Goal: Task Accomplishment & Management: Manage account settings

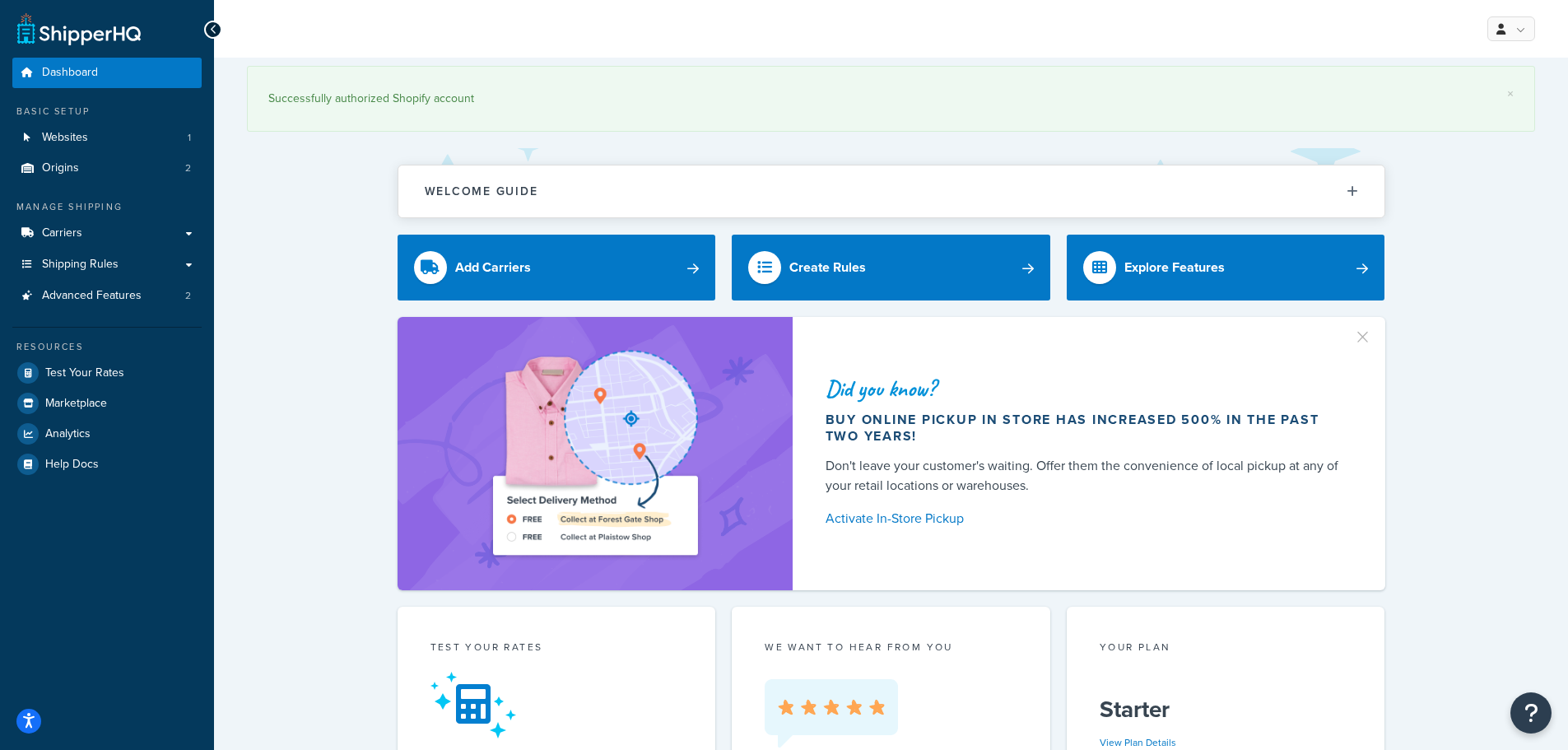
click at [70, 216] on div "Manage Shipping Carriers Carriers All Carriers 5 Method Merging Rules 8 Shippin…" at bounding box center [106, 255] width 189 height 110
click at [70, 221] on link "Carriers" at bounding box center [106, 233] width 189 height 30
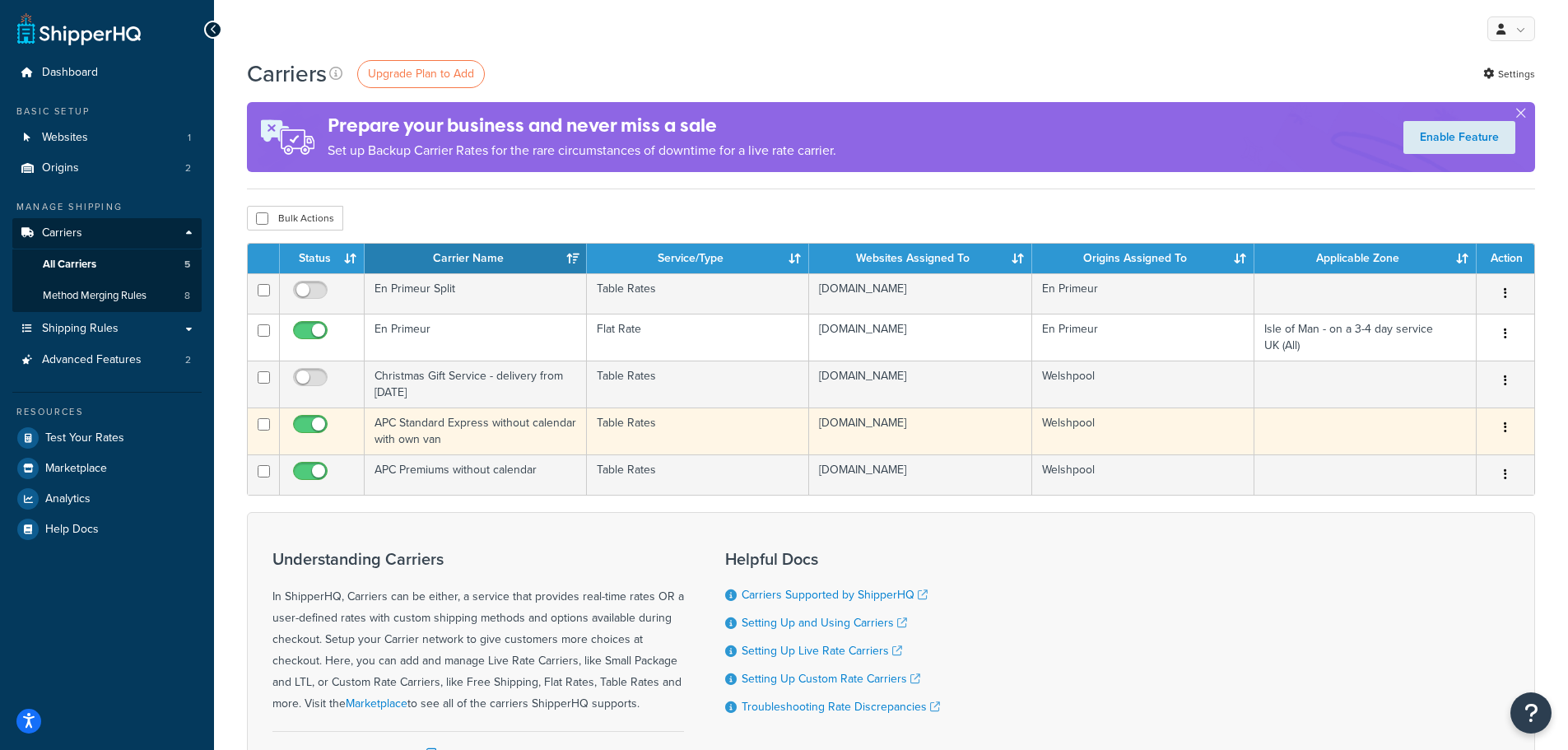
drag, startPoint x: 398, startPoint y: 424, endPoint x: 386, endPoint y: 432, distance: 14.4
click at [386, 432] on td "APC Standard Express without calendar with own van" at bounding box center [476, 430] width 222 height 47
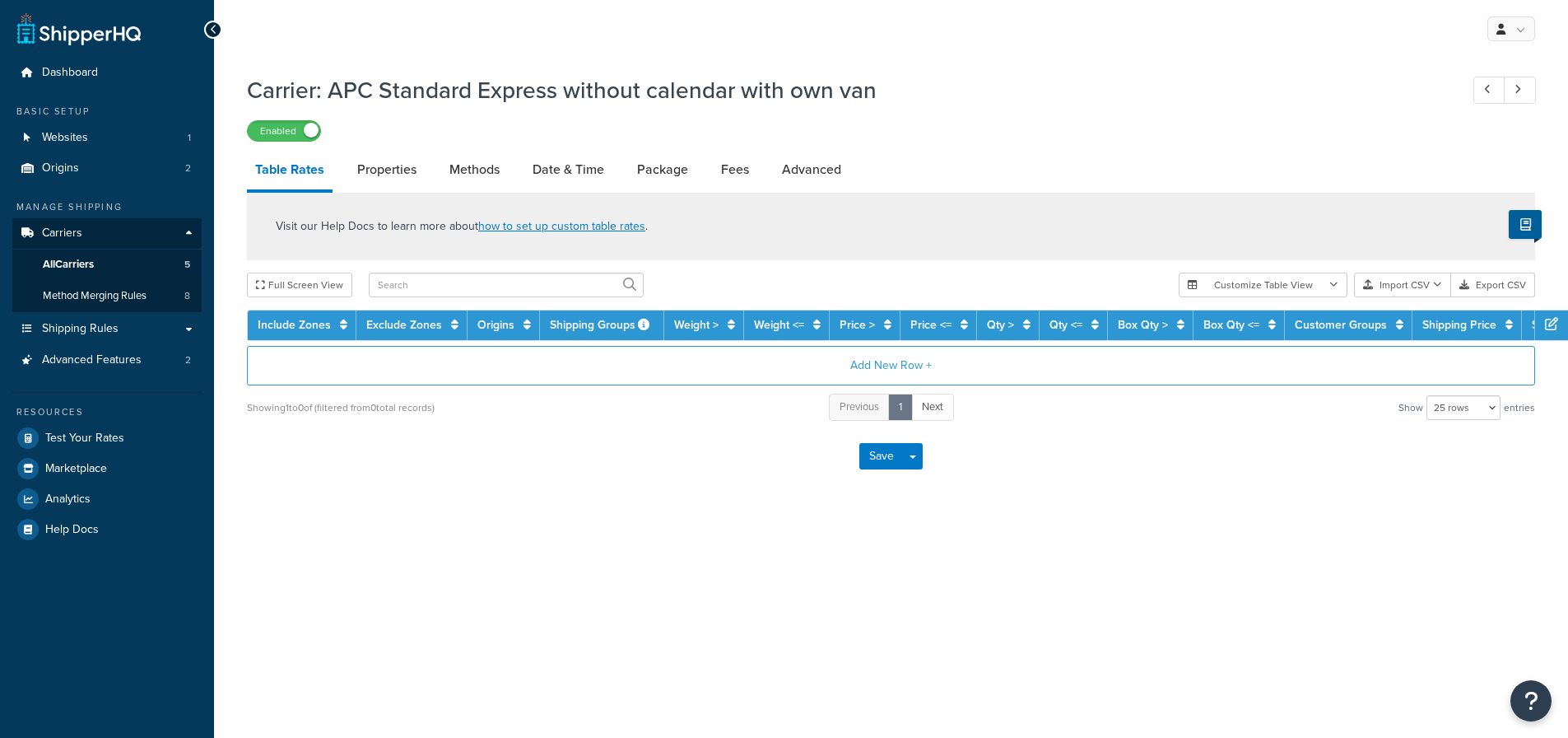
select select "25"
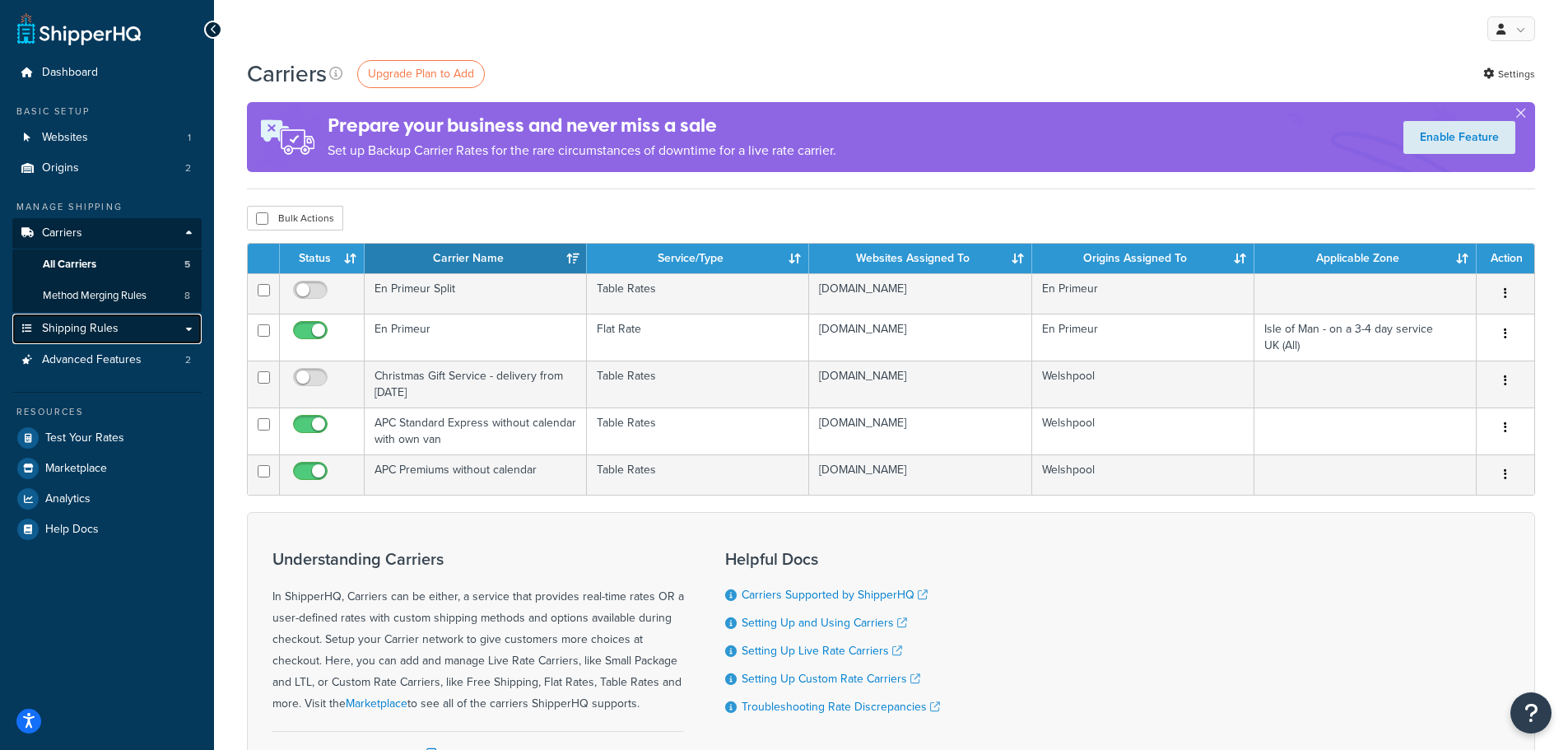
click at [82, 334] on span "Shipping Rules" at bounding box center [80, 329] width 76 height 14
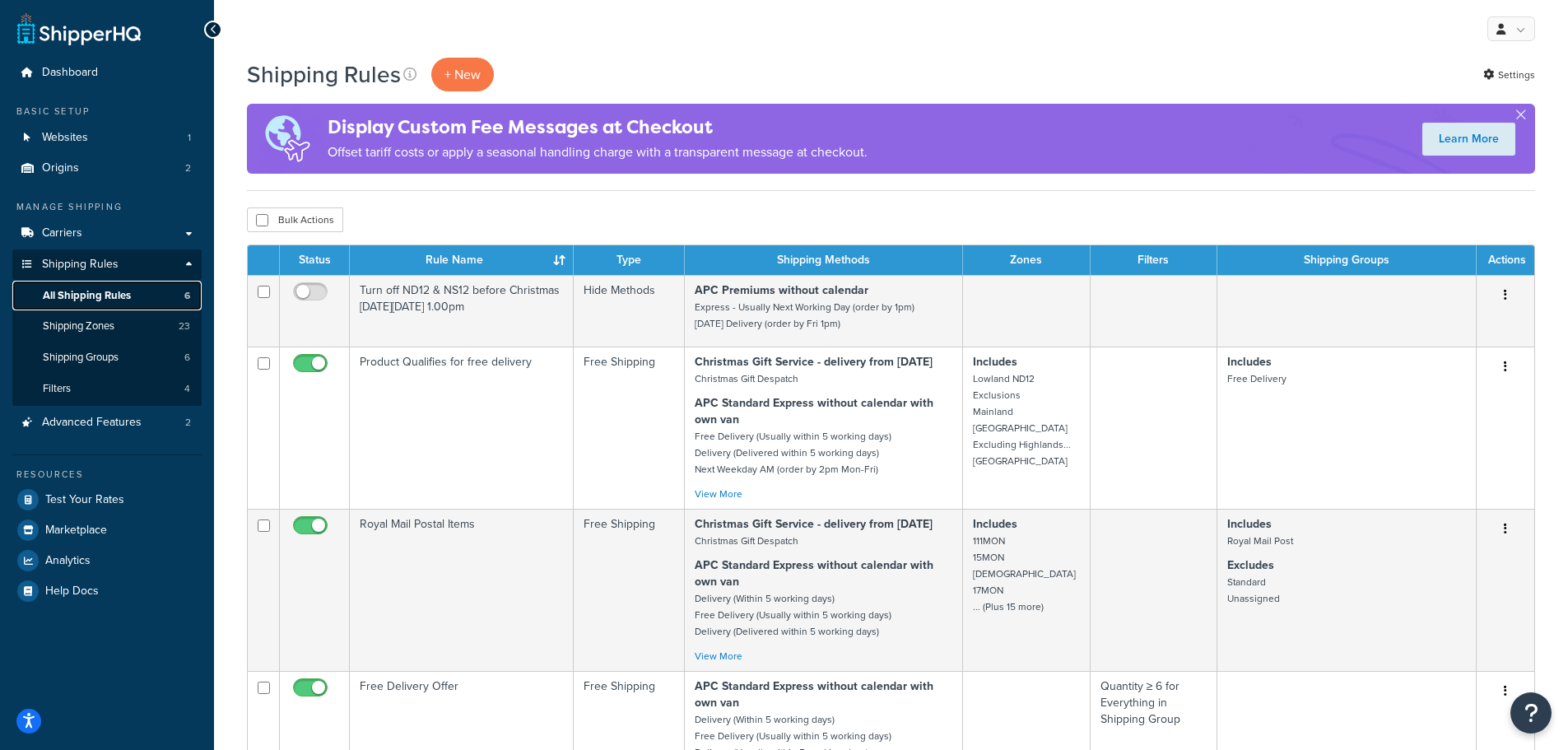
click at [87, 289] on span "All Shipping Rules" at bounding box center [87, 296] width 88 height 14
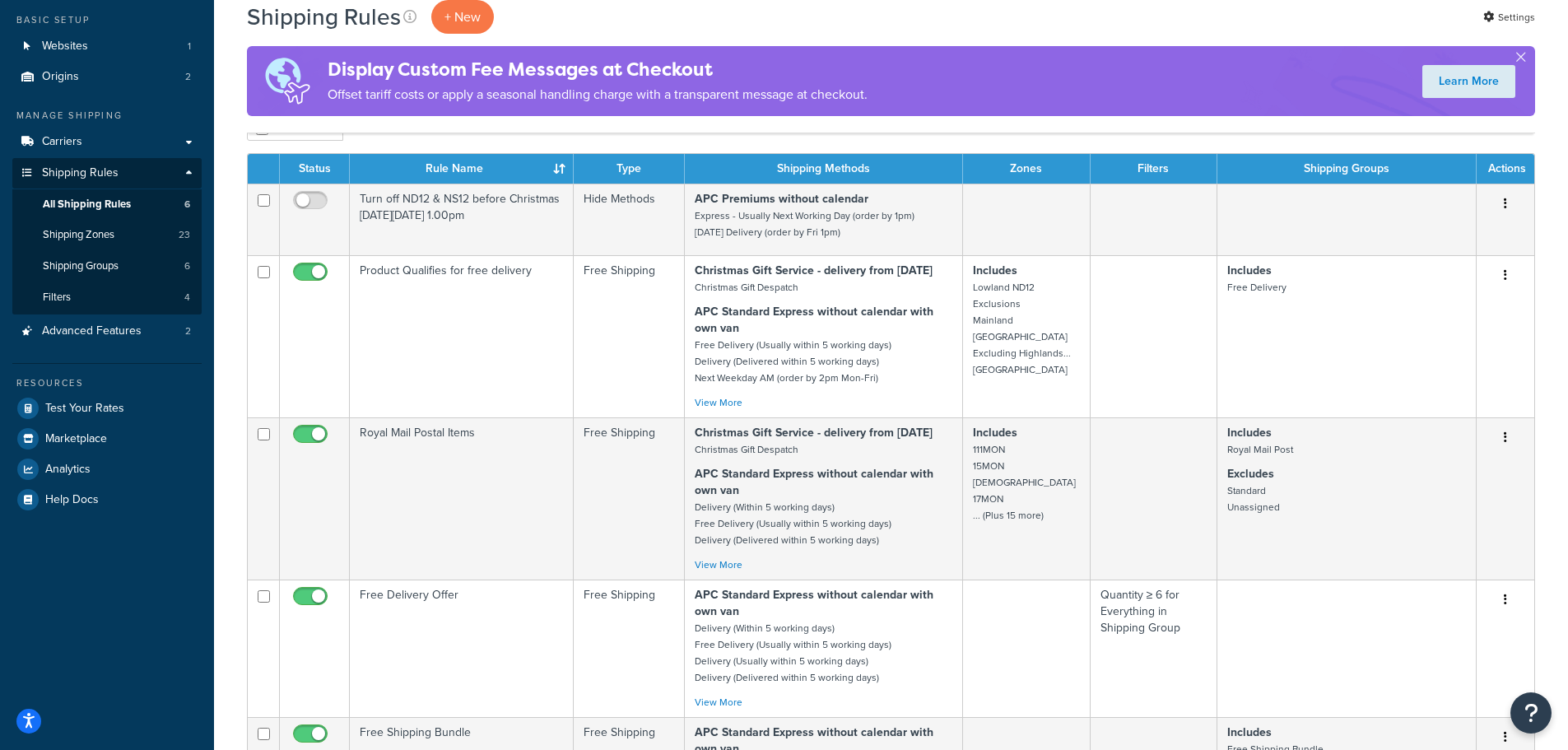
scroll to position [82, 0]
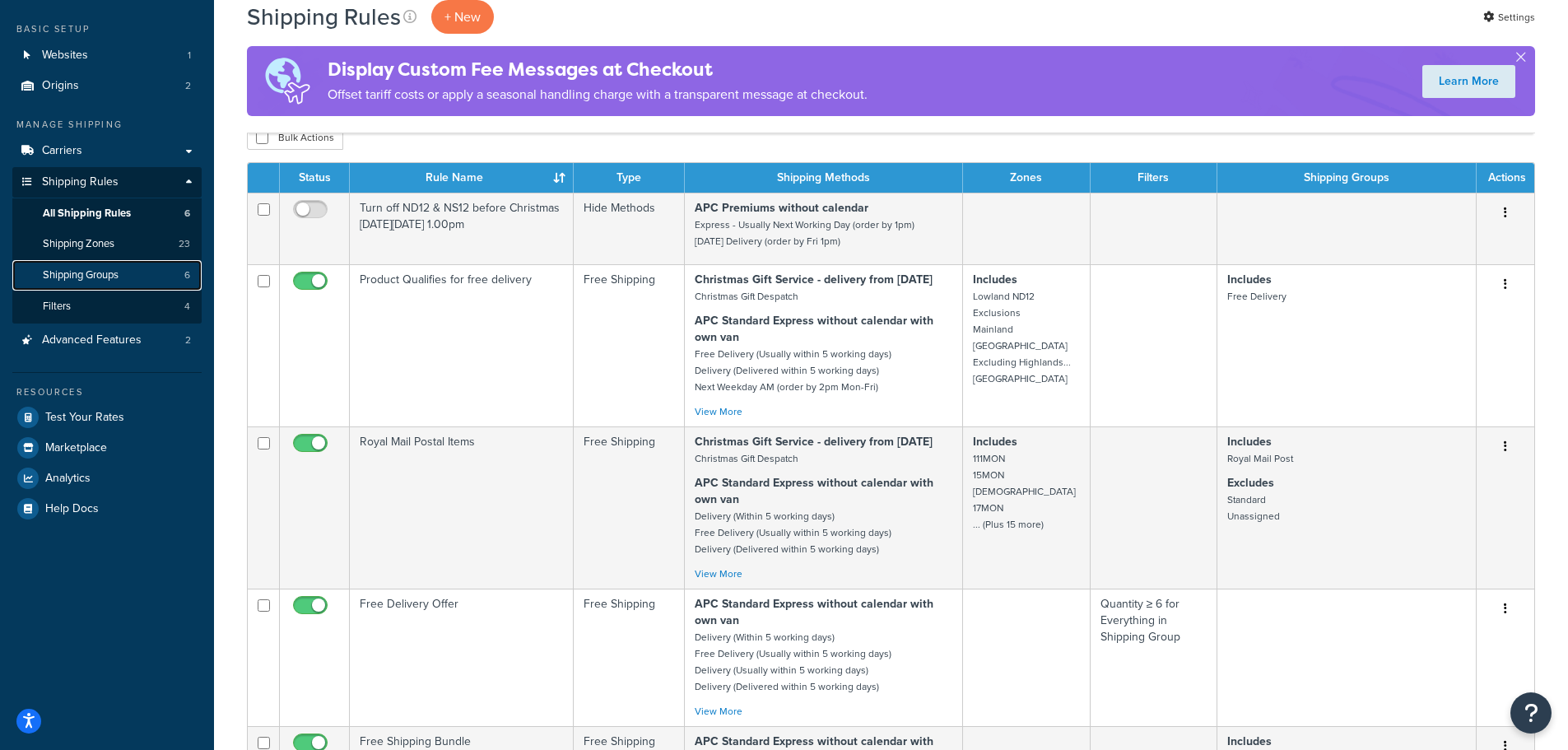
click at [103, 283] on link "Shipping Groups 6" at bounding box center [106, 275] width 189 height 30
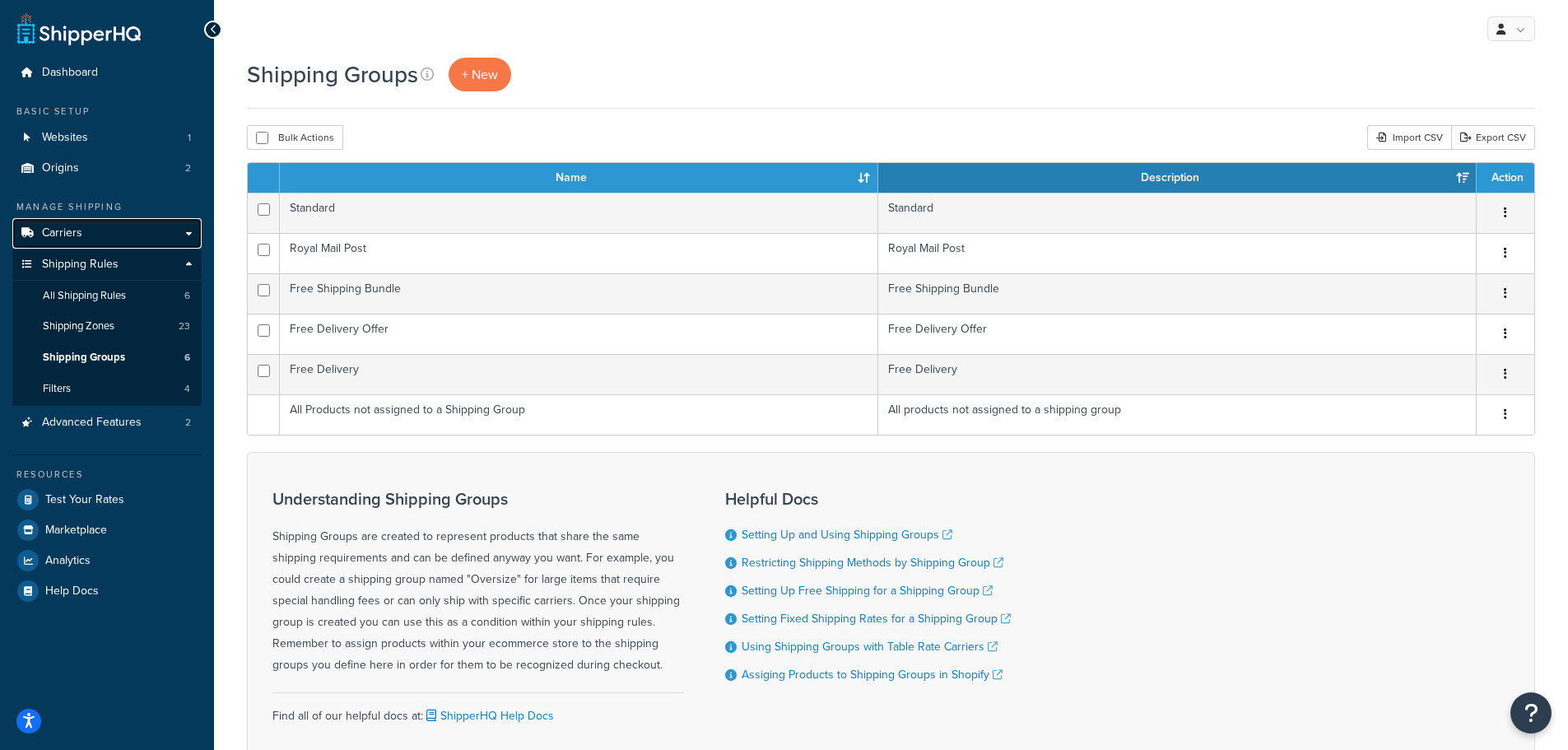
click at [88, 229] on link "Carriers" at bounding box center [106, 233] width 189 height 30
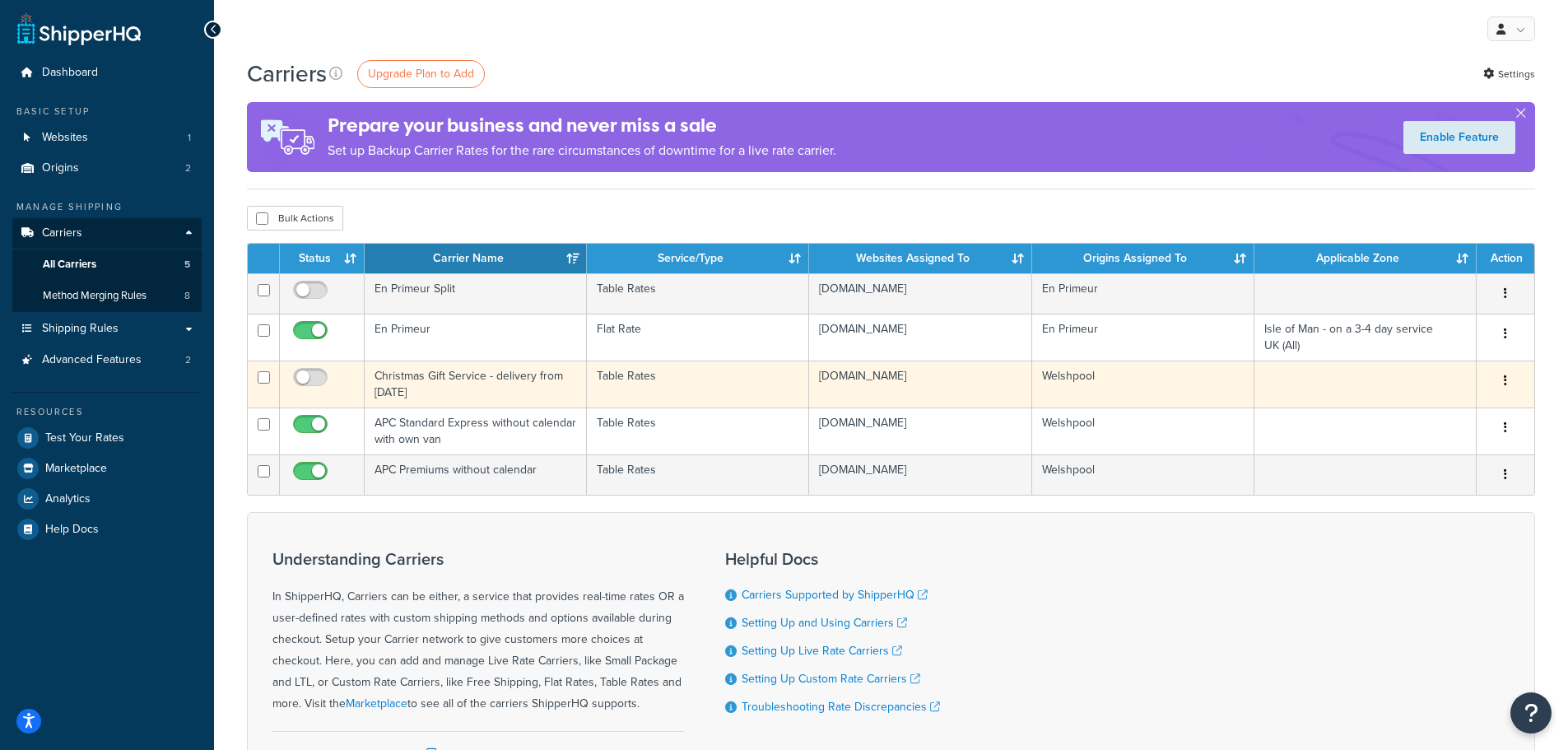
click at [1507, 375] on button "button" at bounding box center [1504, 381] width 23 height 27
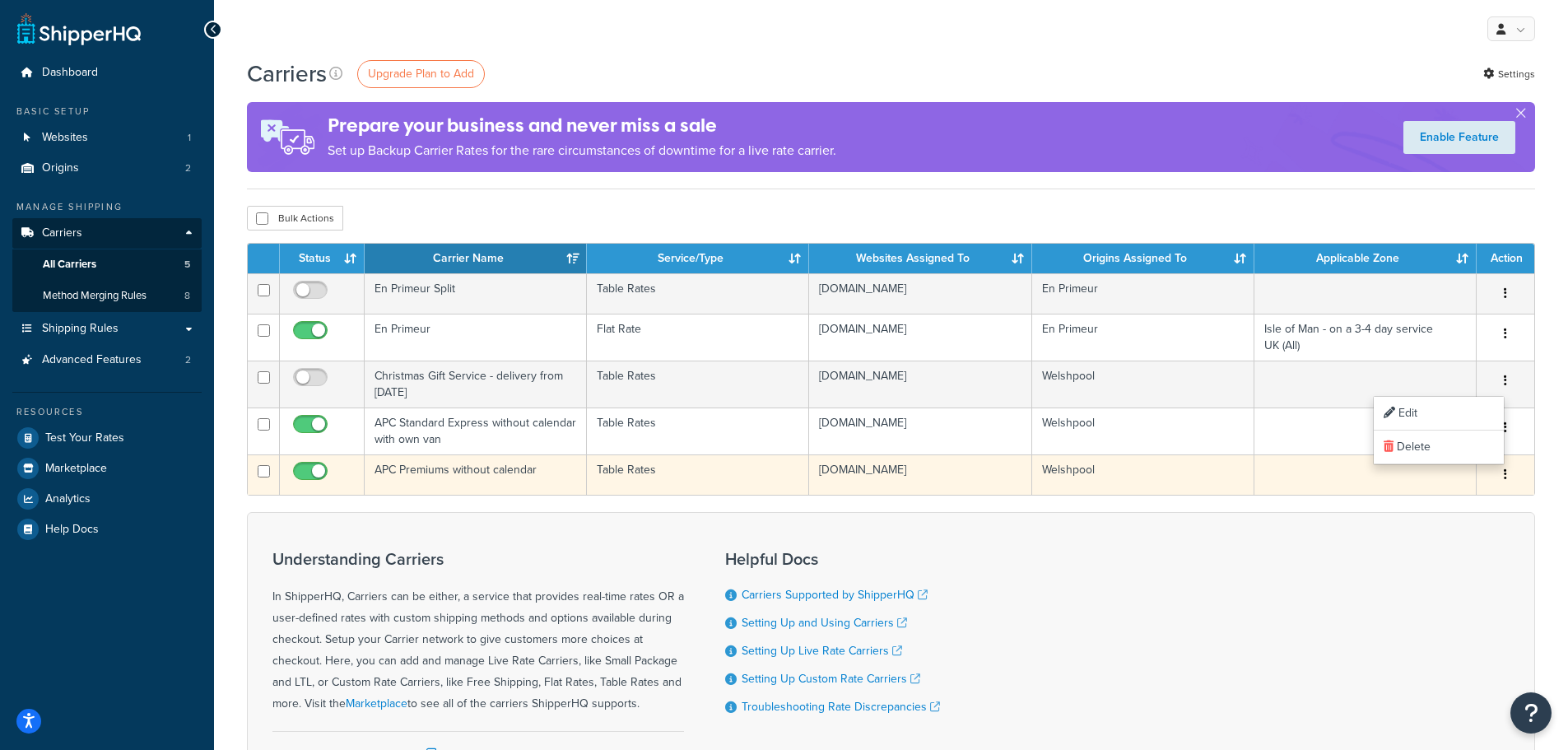
click at [1508, 463] on button "button" at bounding box center [1504, 475] width 23 height 27
click at [1446, 503] on link "Edit" at bounding box center [1437, 507] width 130 height 34
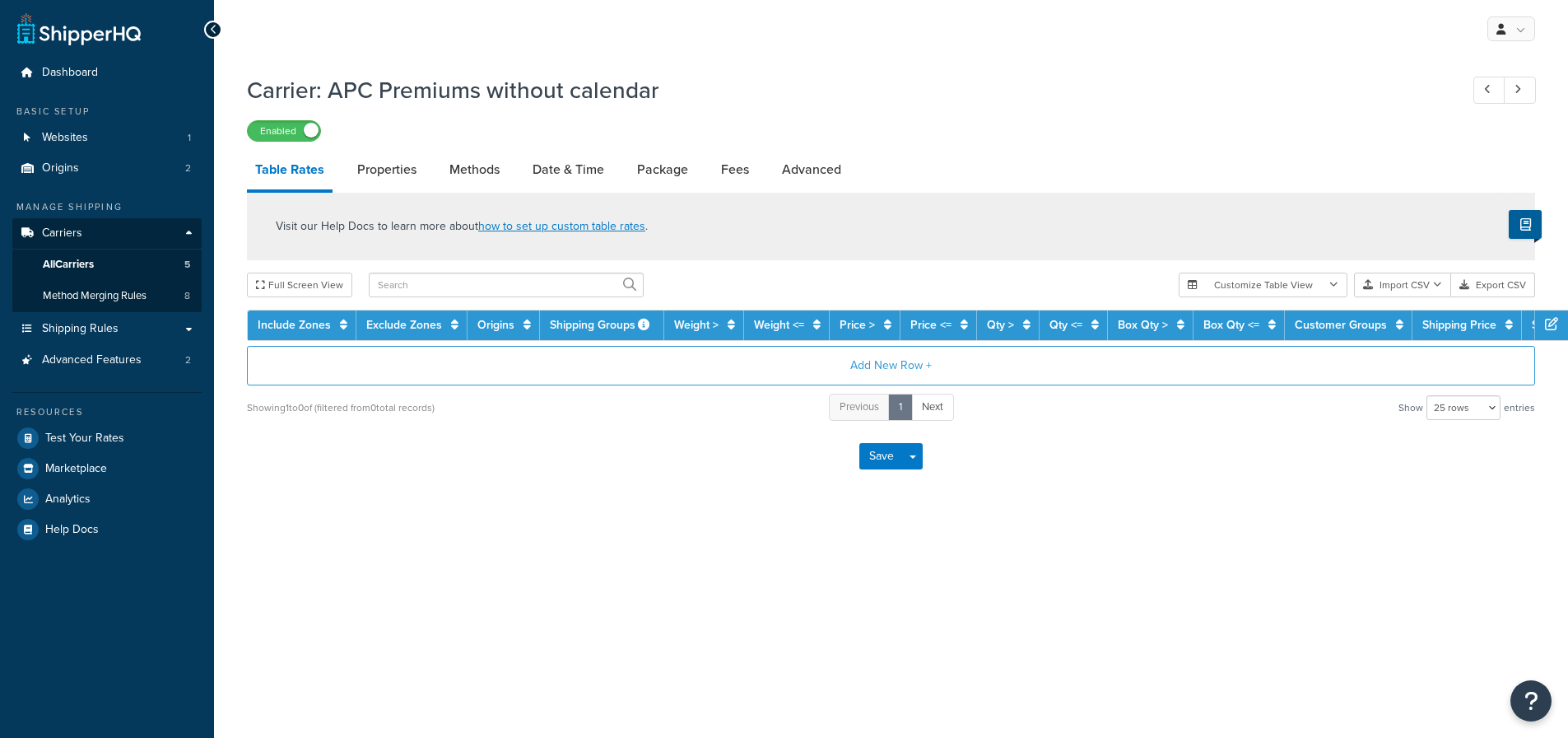
select select "25"
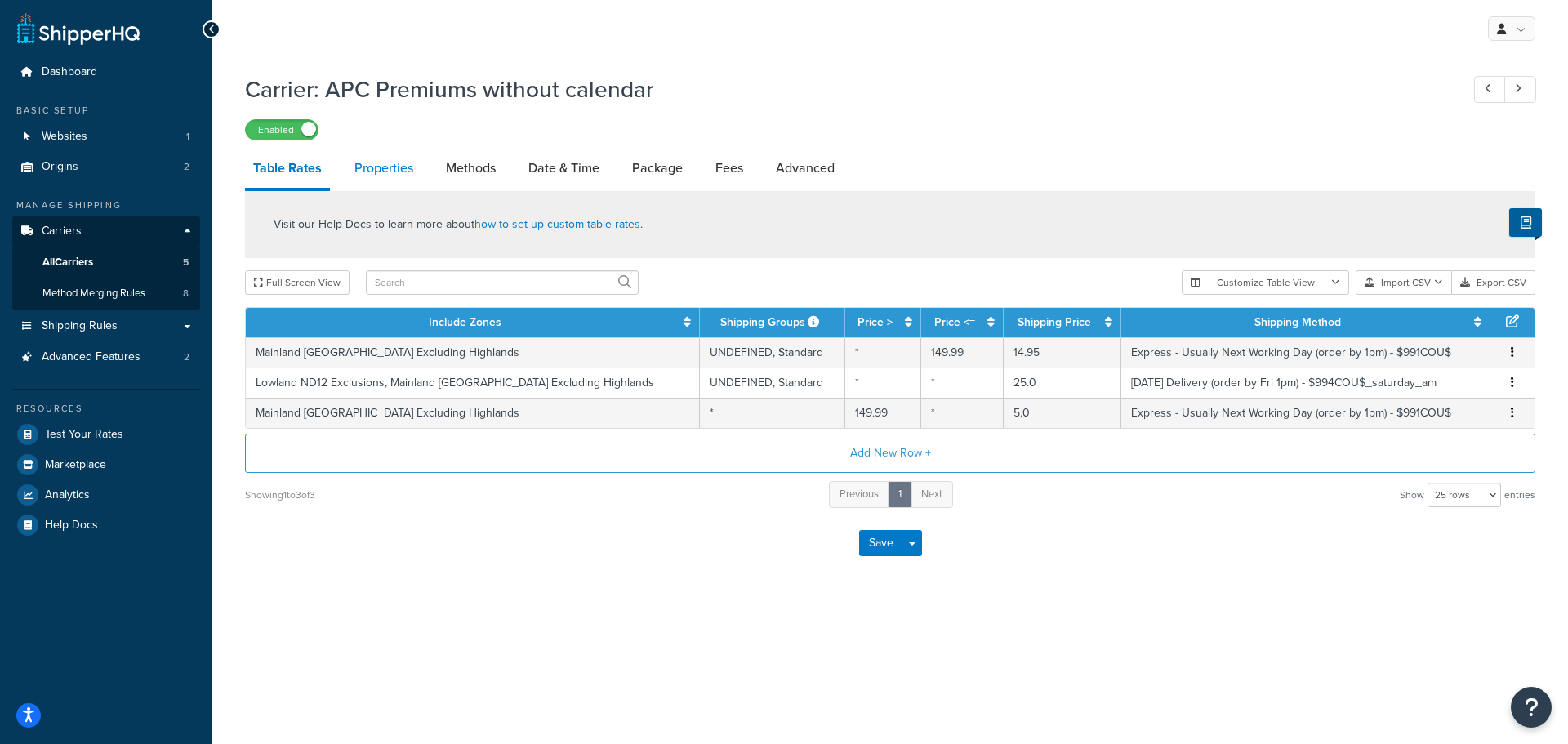
click at [374, 160] on link "Properties" at bounding box center [383, 168] width 75 height 39
select select "HIGHEST"
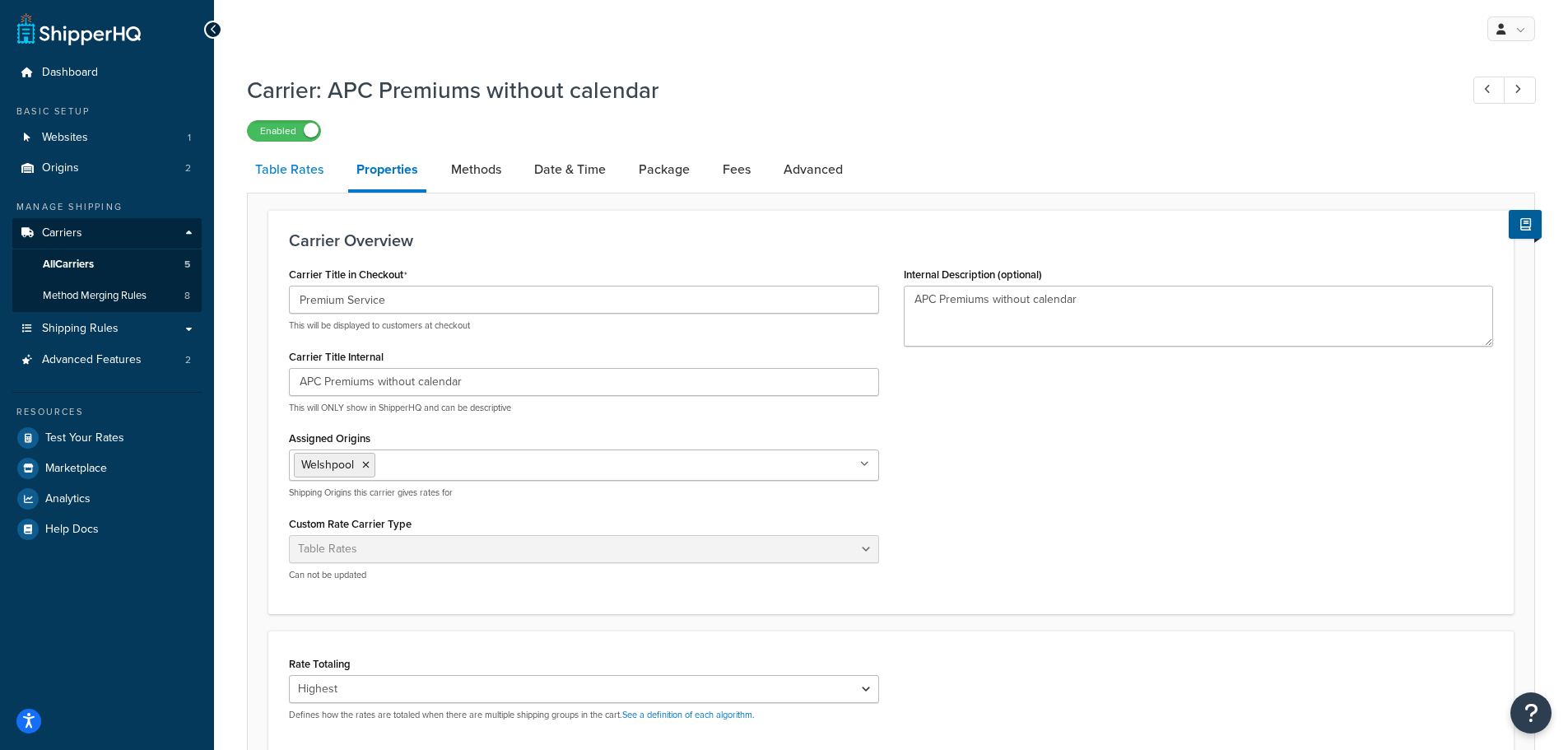
click at [285, 175] on link "Table Rates" at bounding box center [289, 169] width 85 height 40
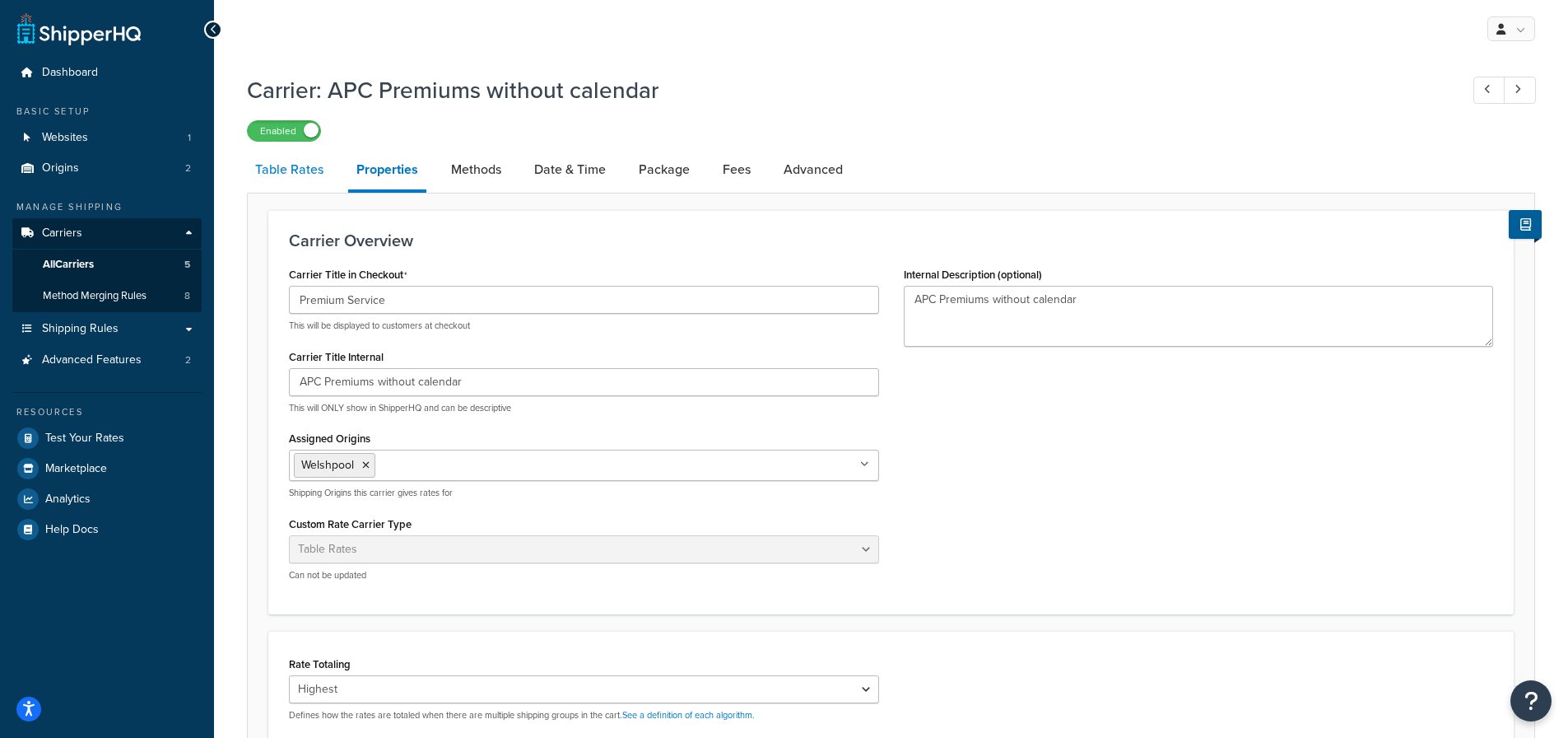
select select "25"
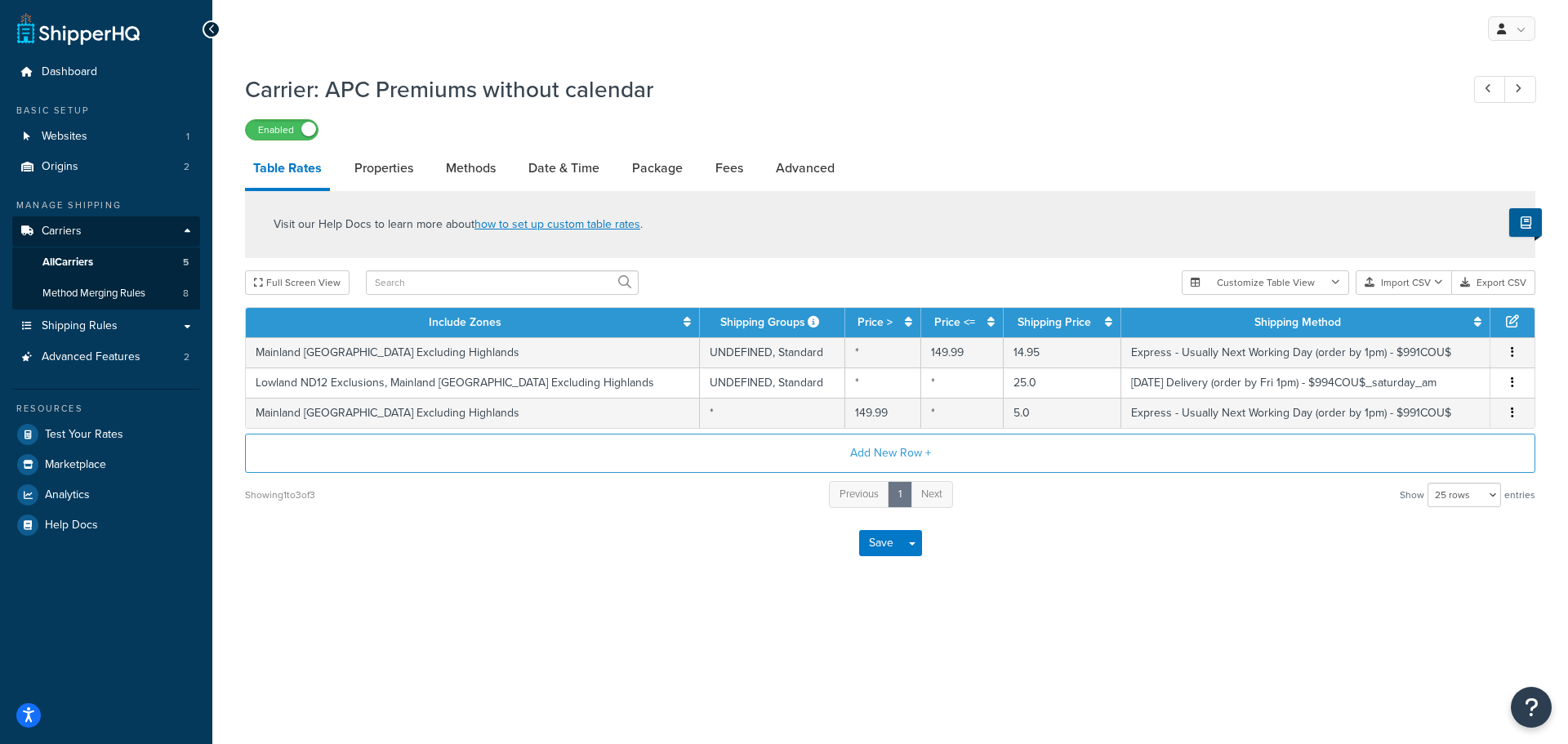
select select "HIGHEST"
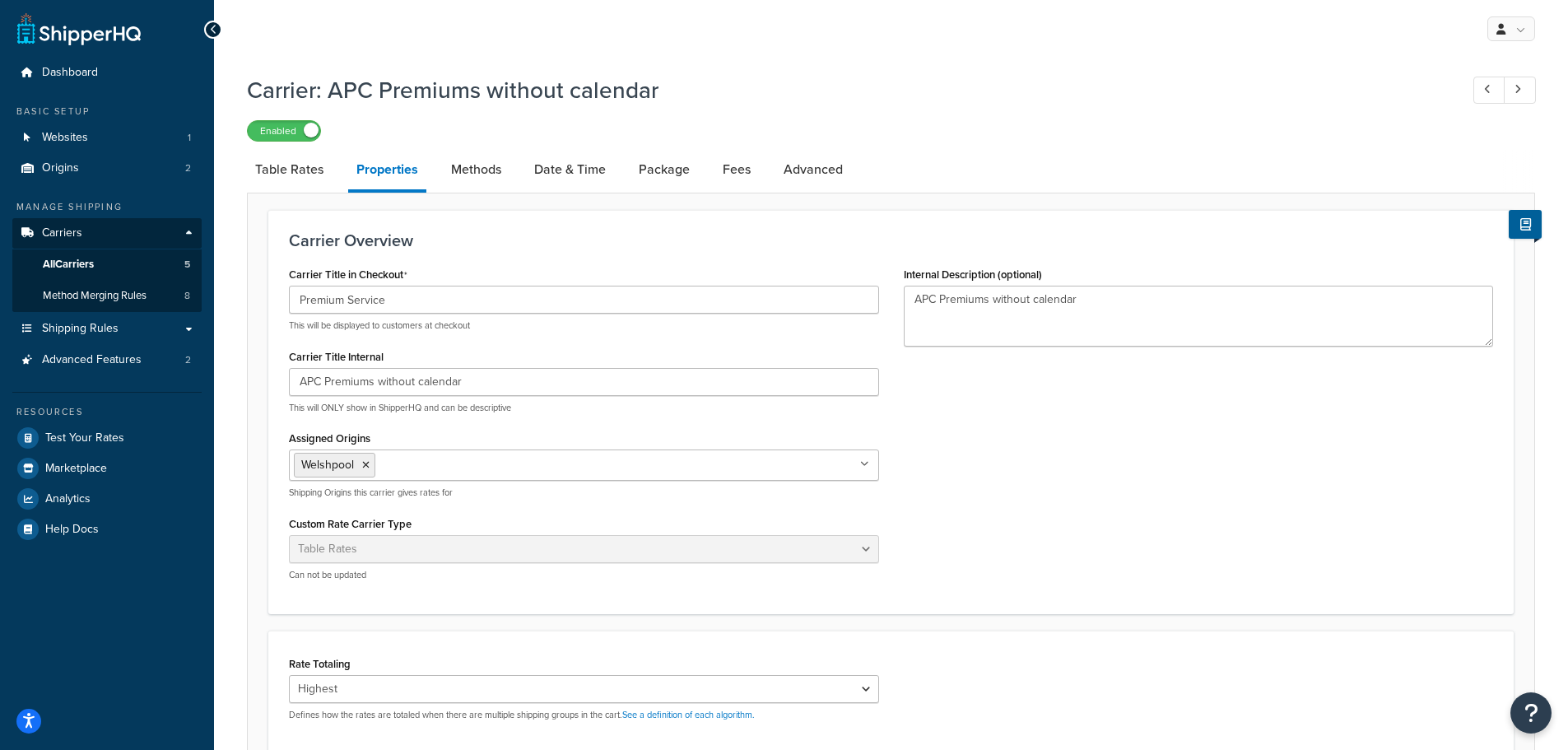
select select "25"
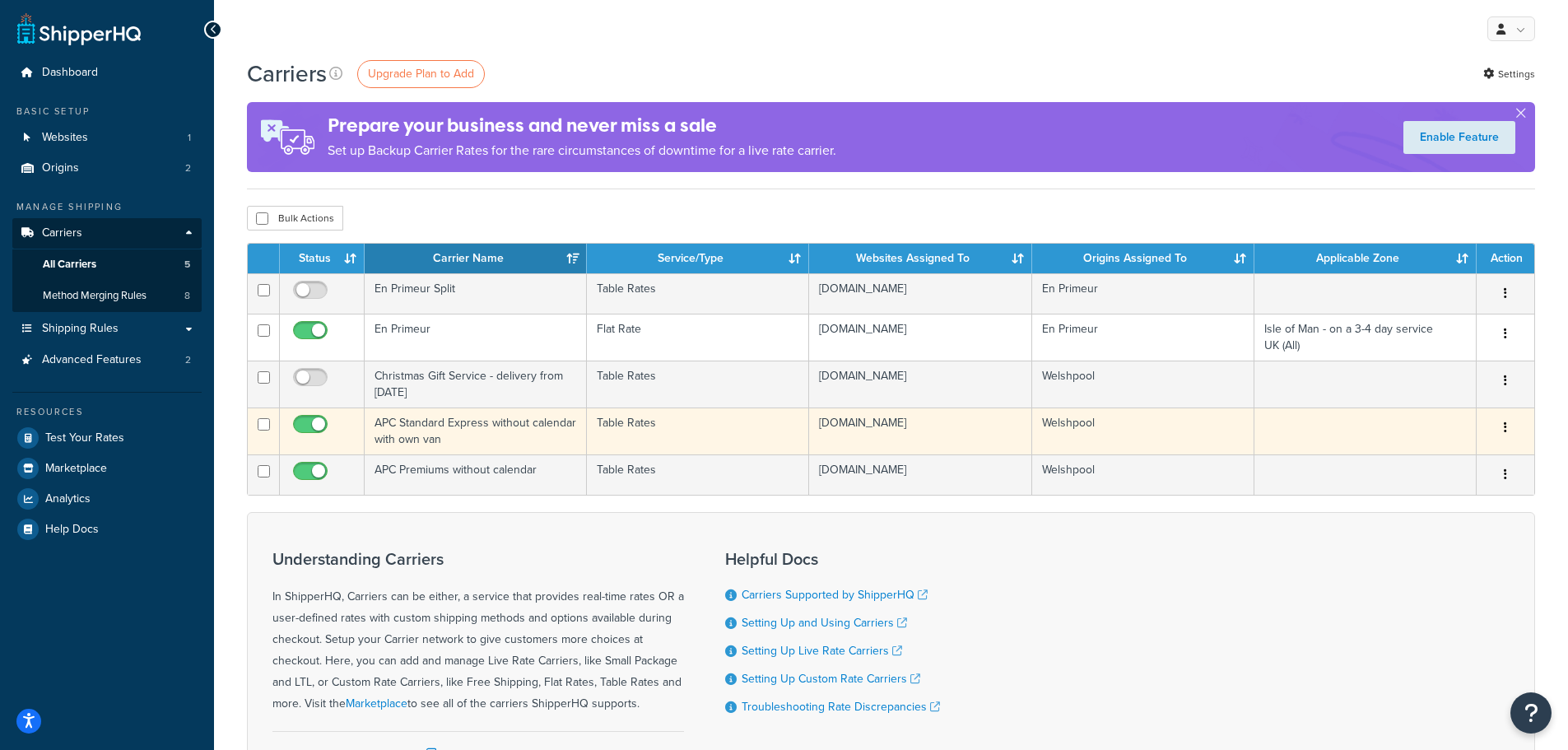
click at [440, 442] on td "APC Standard Express without calendar with own van" at bounding box center [476, 430] width 222 height 47
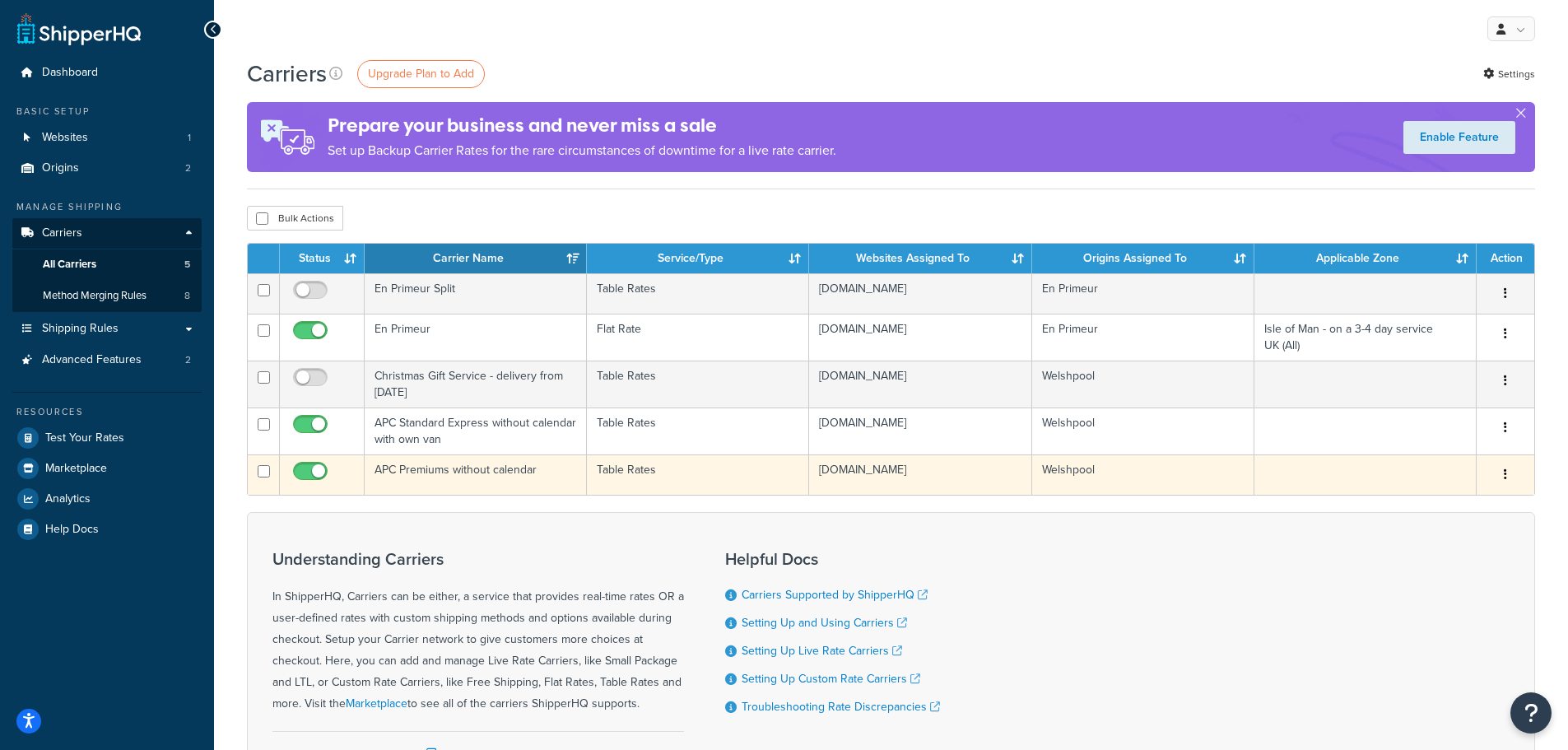
click at [497, 479] on td "APC Premiums without calendar" at bounding box center [476, 474] width 222 height 40
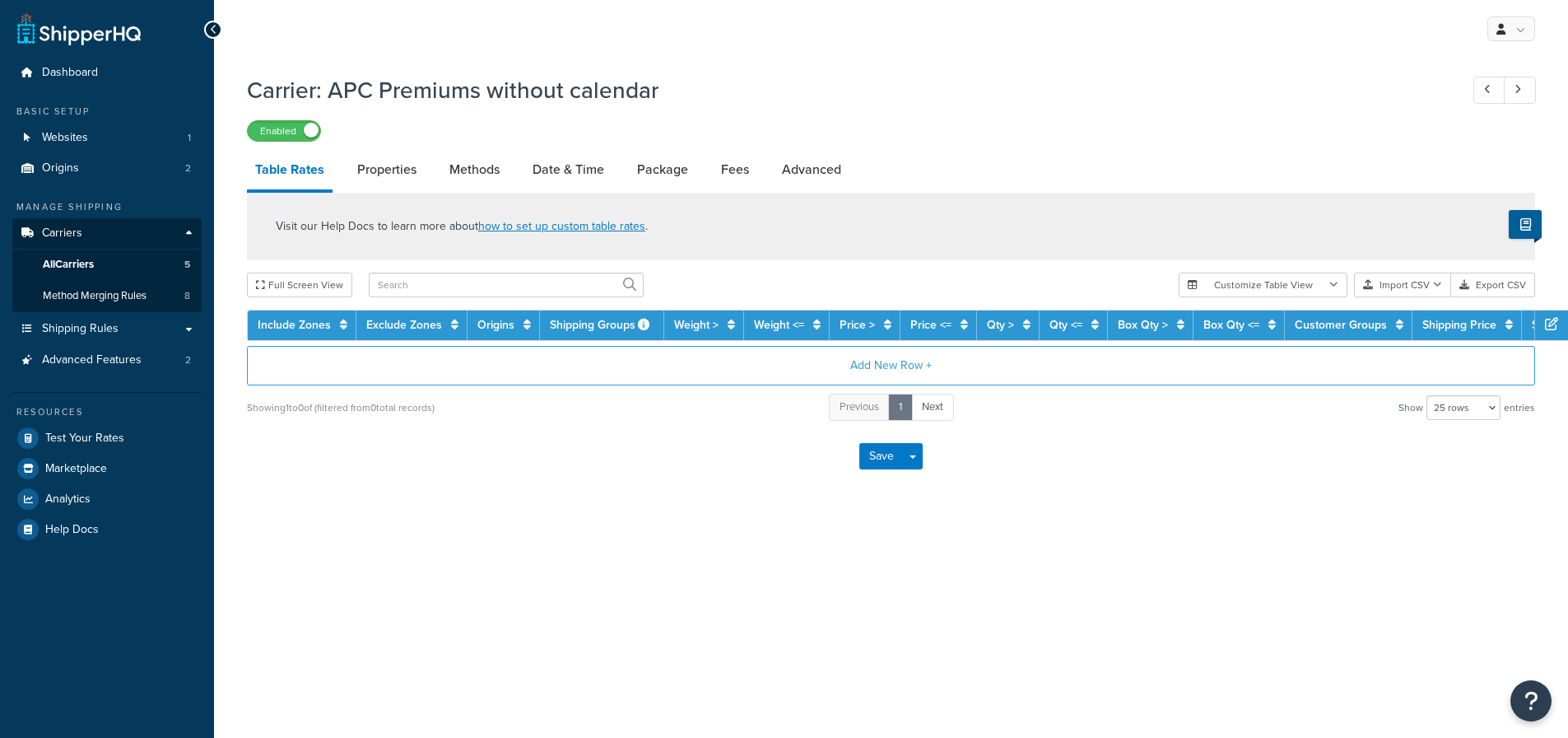
select select "25"
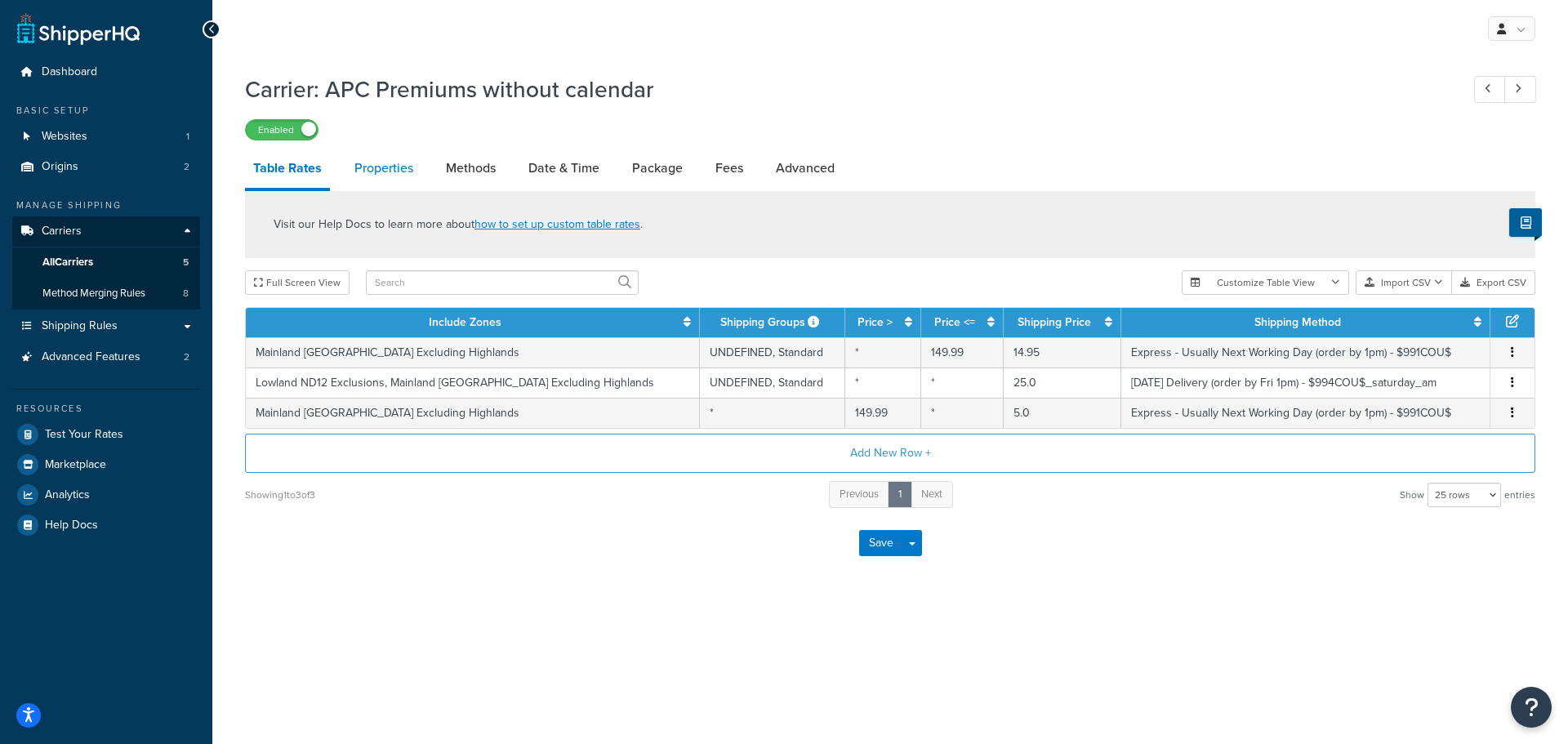
click at [378, 175] on link "Properties" at bounding box center [383, 168] width 75 height 39
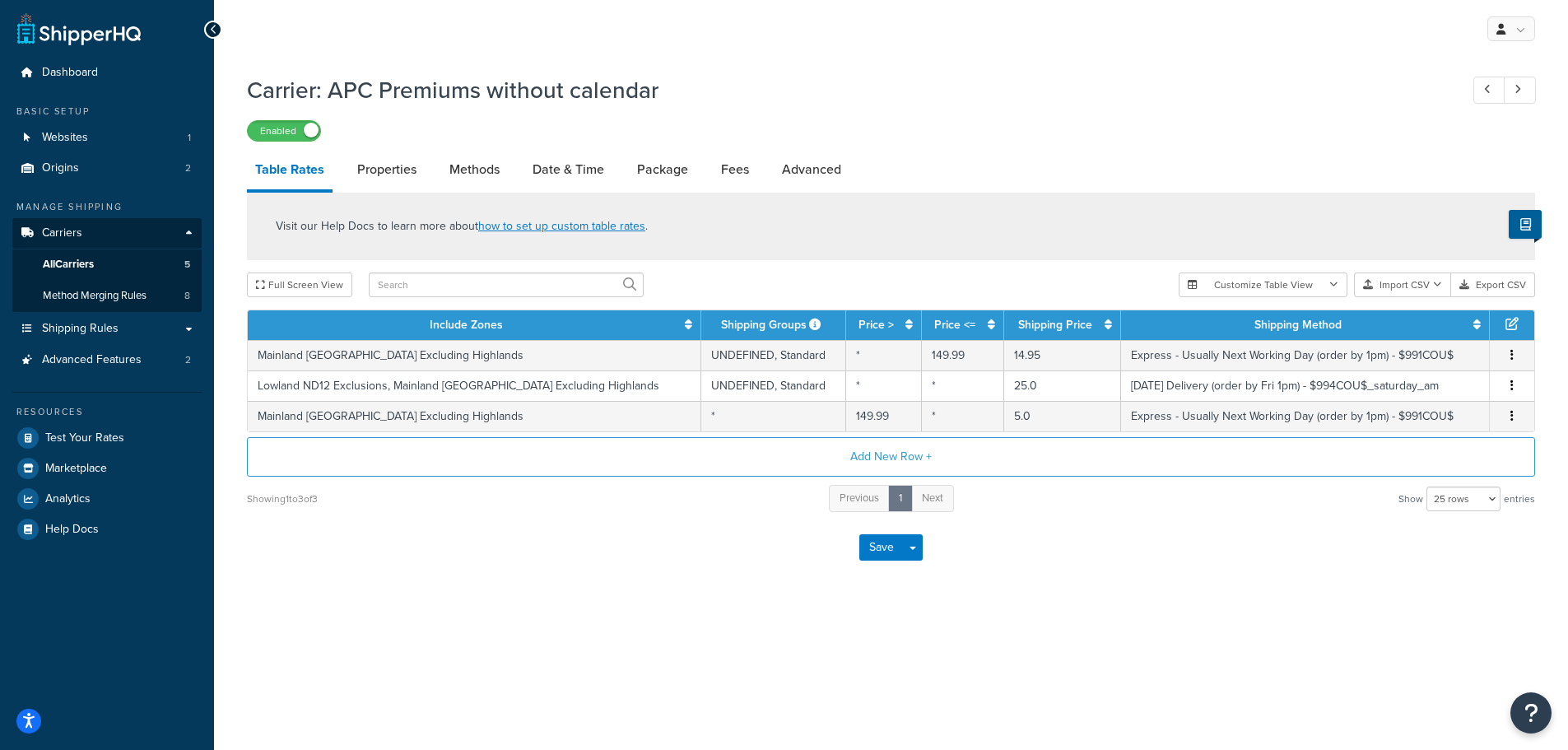
select select "HIGHEST"
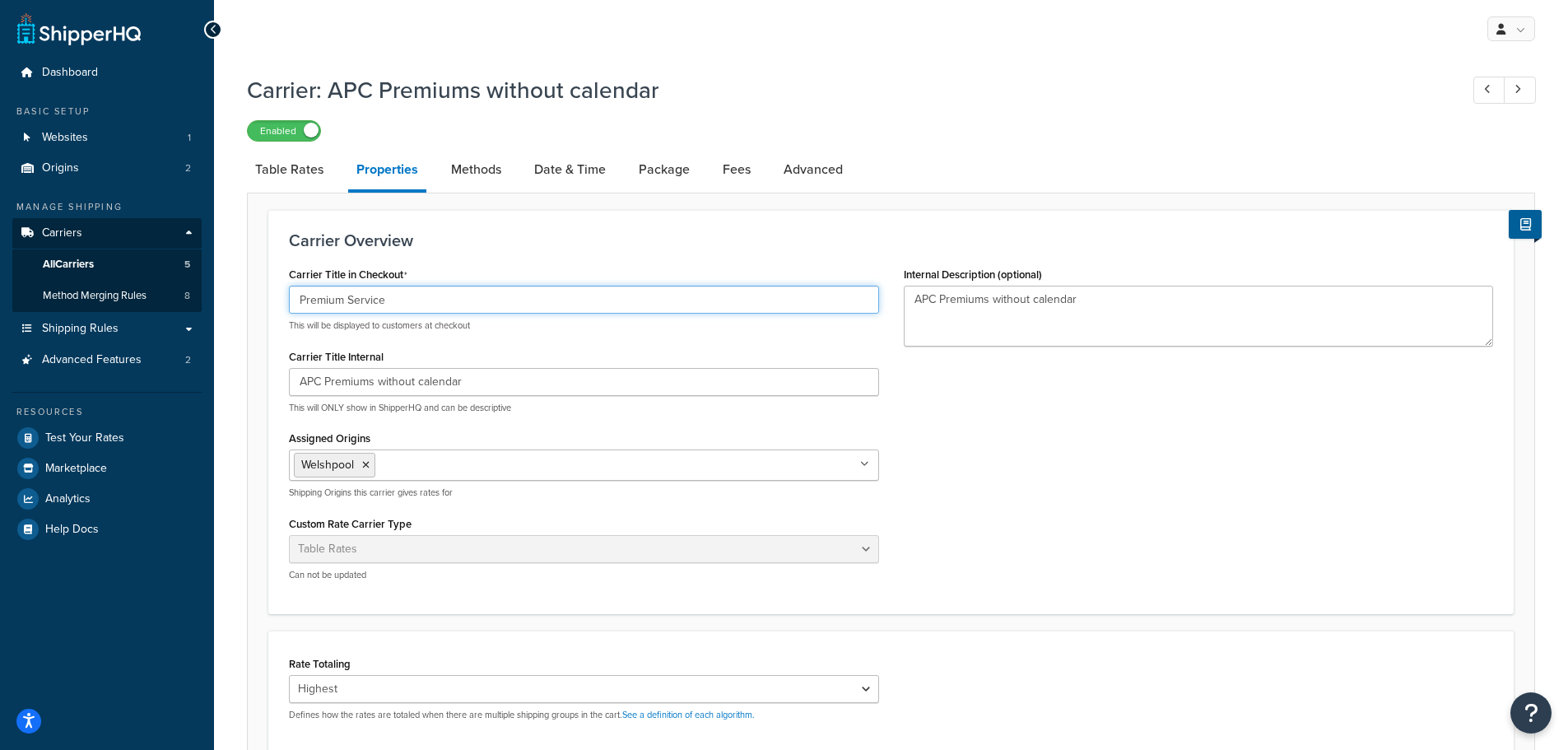
drag, startPoint x: 398, startPoint y: 307, endPoint x: 240, endPoint y: 290, distance: 158.9
click at [240, 290] on div "Carrier: APC Premiums without calendar Enabled Table Rates Properties Methods D…" at bounding box center [890, 557] width 1353 height 981
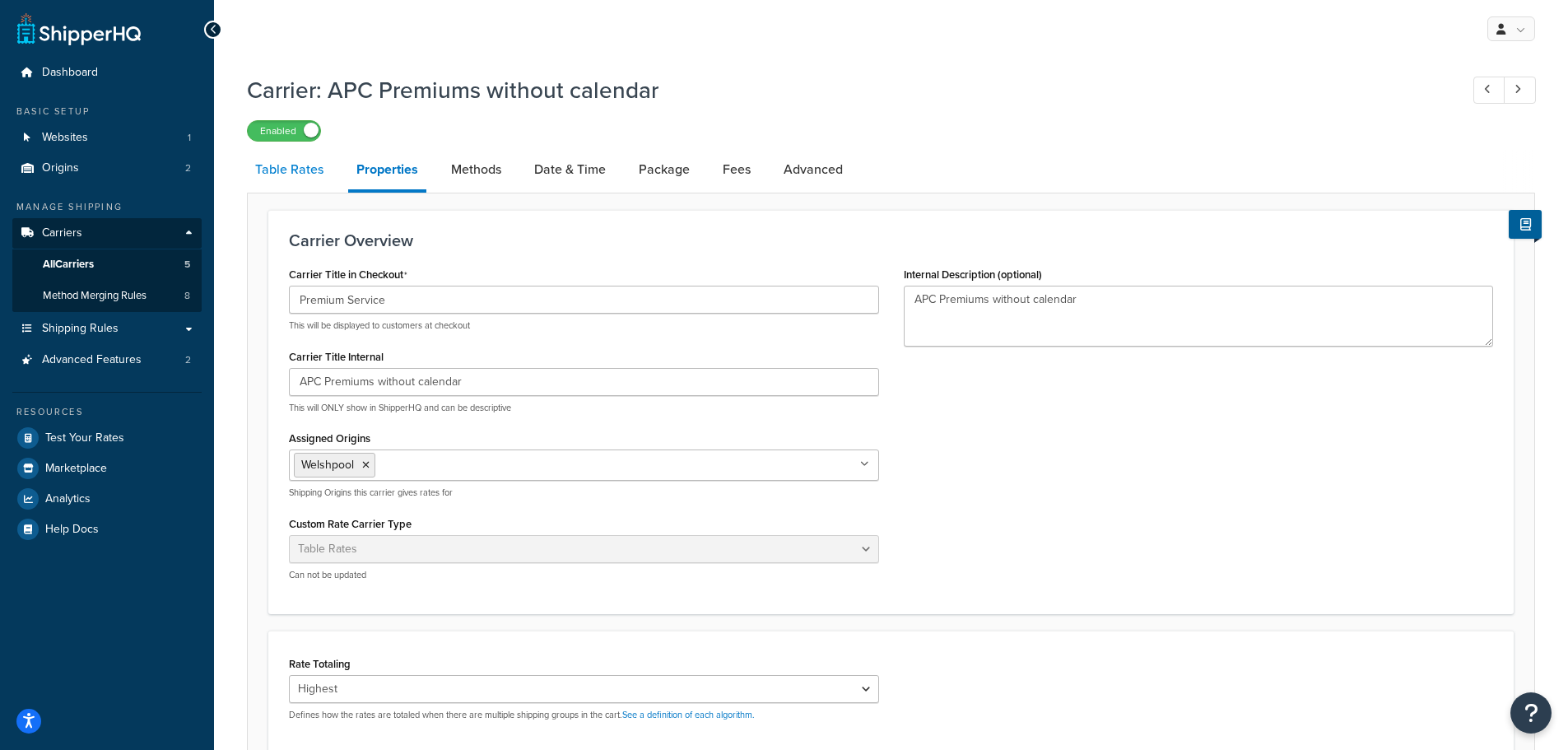
click at [301, 177] on link "Table Rates" at bounding box center [289, 169] width 85 height 40
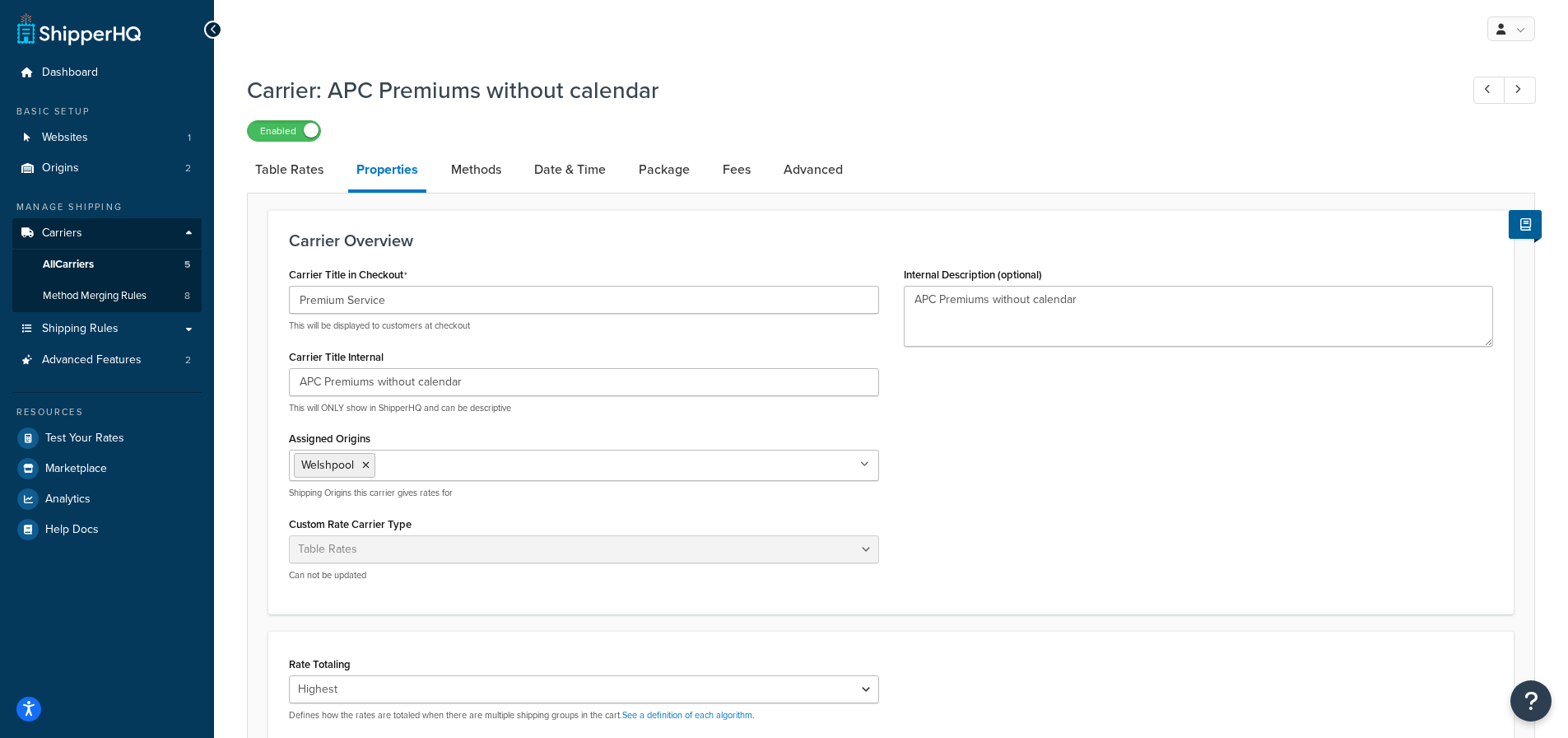
select select "25"
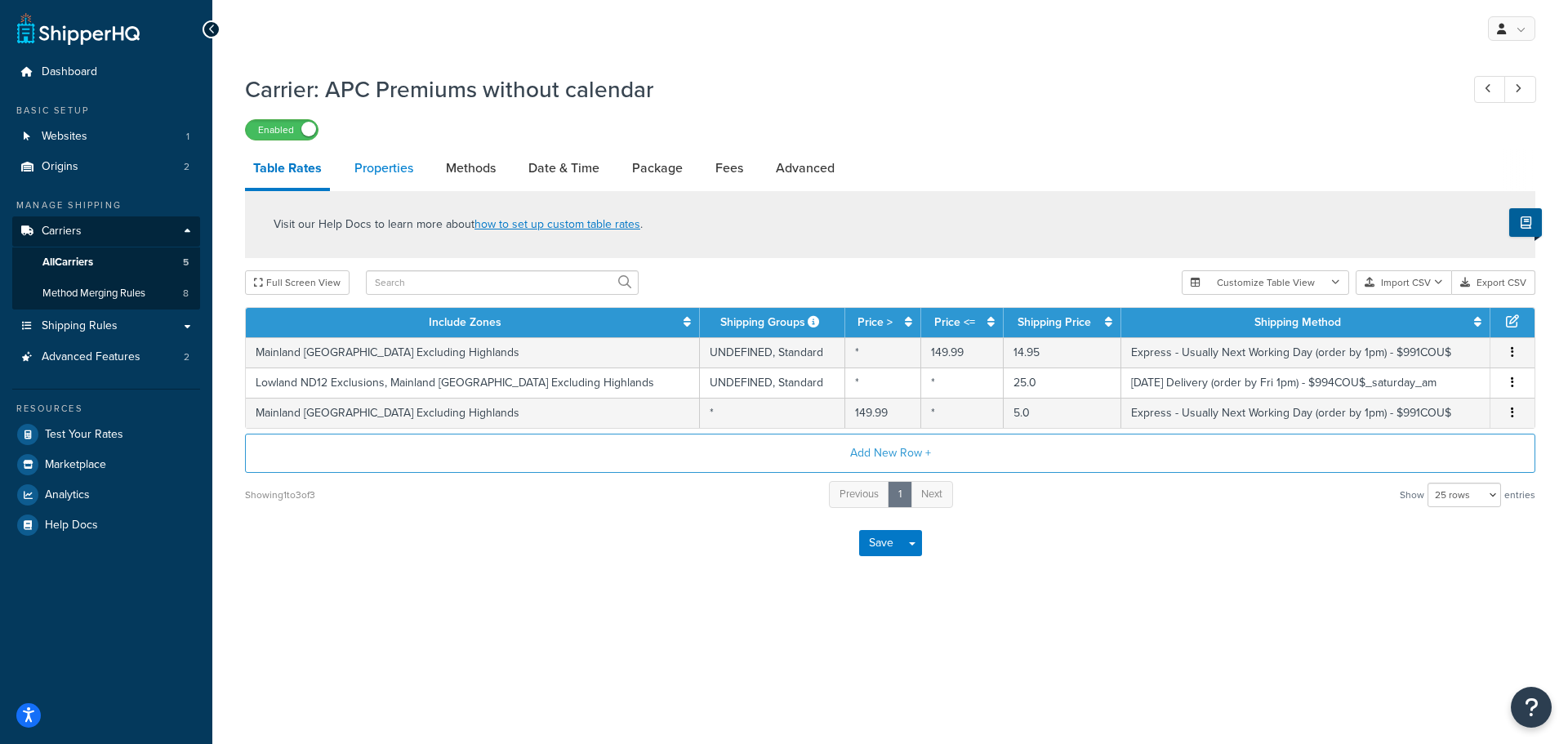
click at [366, 171] on link "Properties" at bounding box center [383, 168] width 75 height 39
select select "HIGHEST"
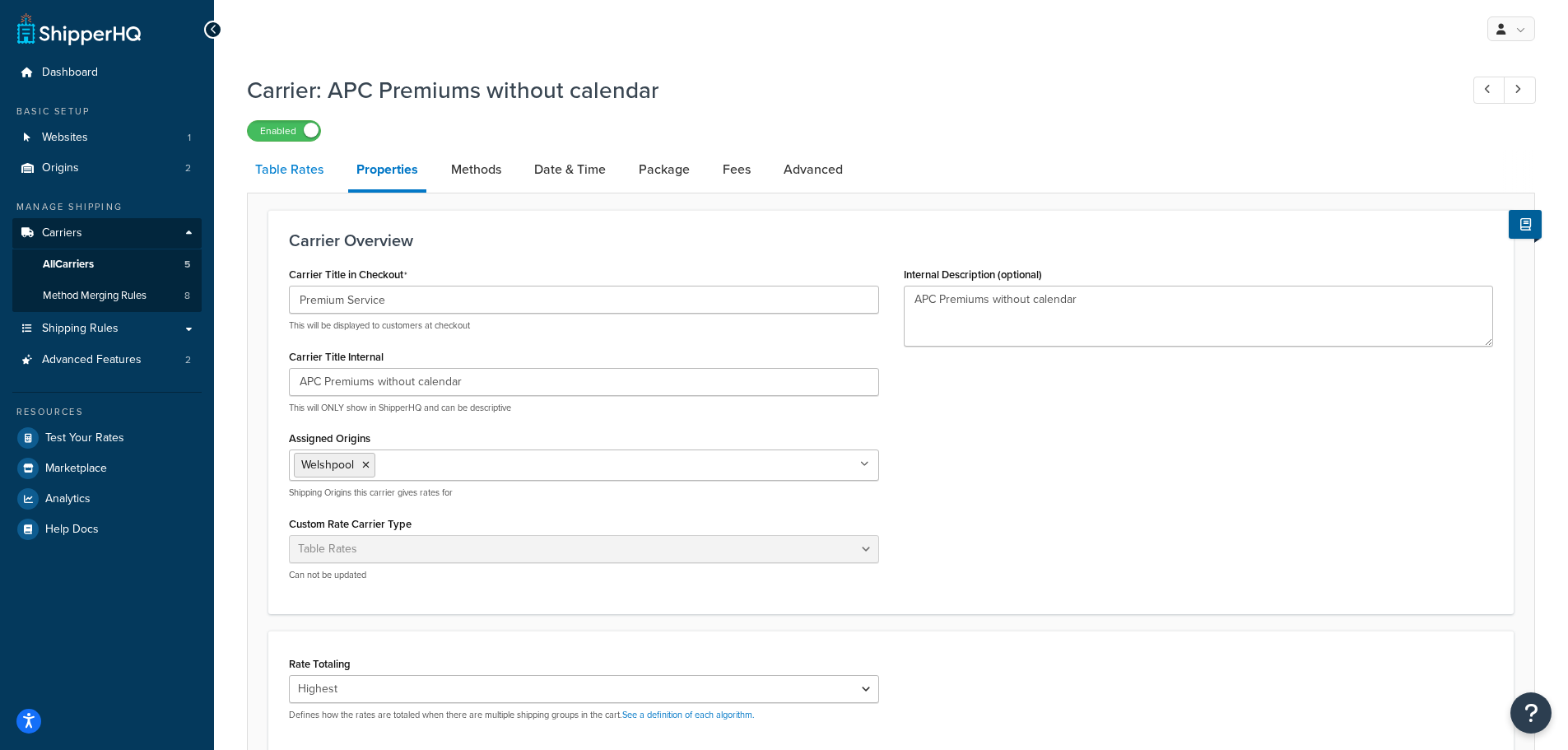
click at [299, 177] on link "Table Rates" at bounding box center [289, 169] width 85 height 40
select select "25"
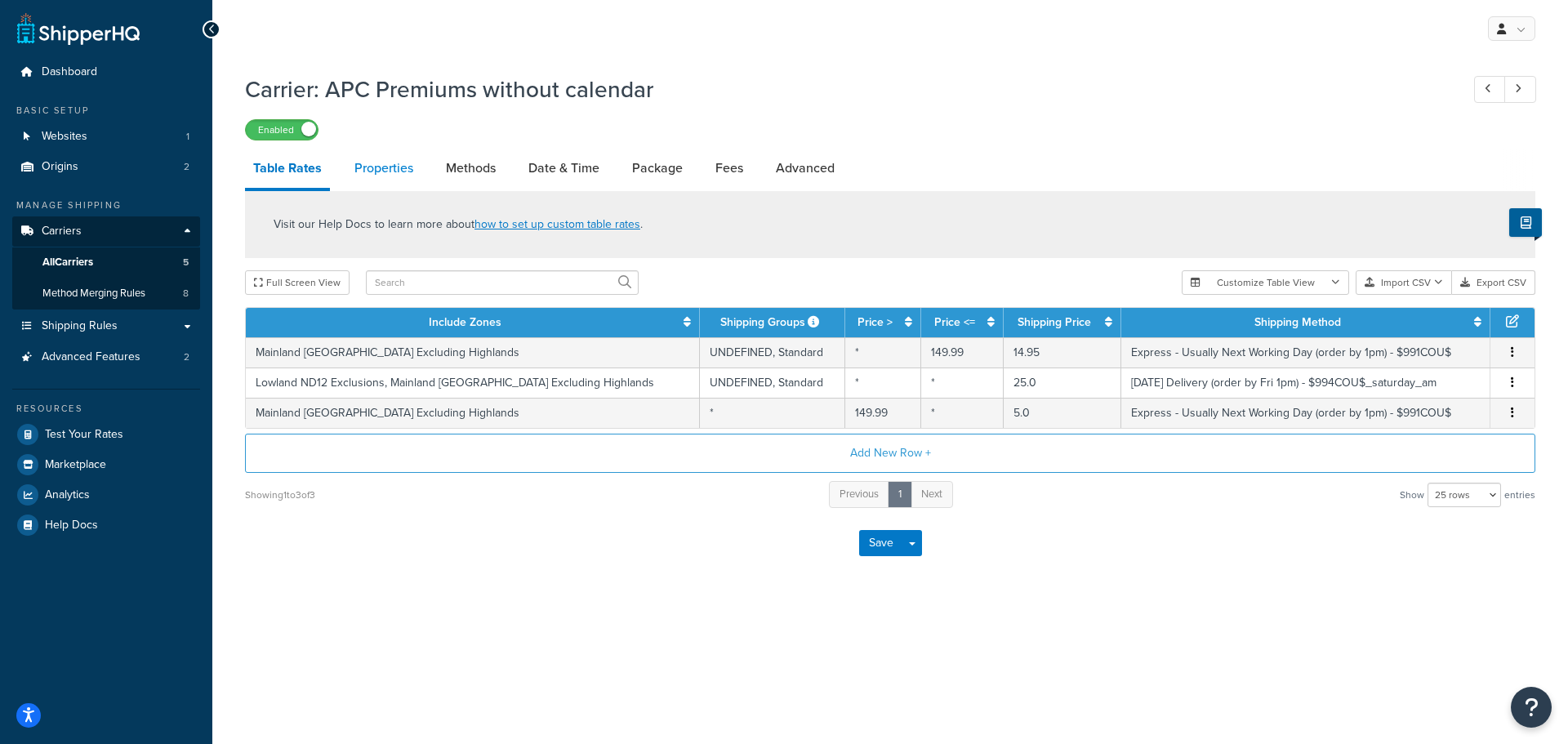
click at [364, 169] on link "Properties" at bounding box center [383, 168] width 75 height 39
select select "HIGHEST"
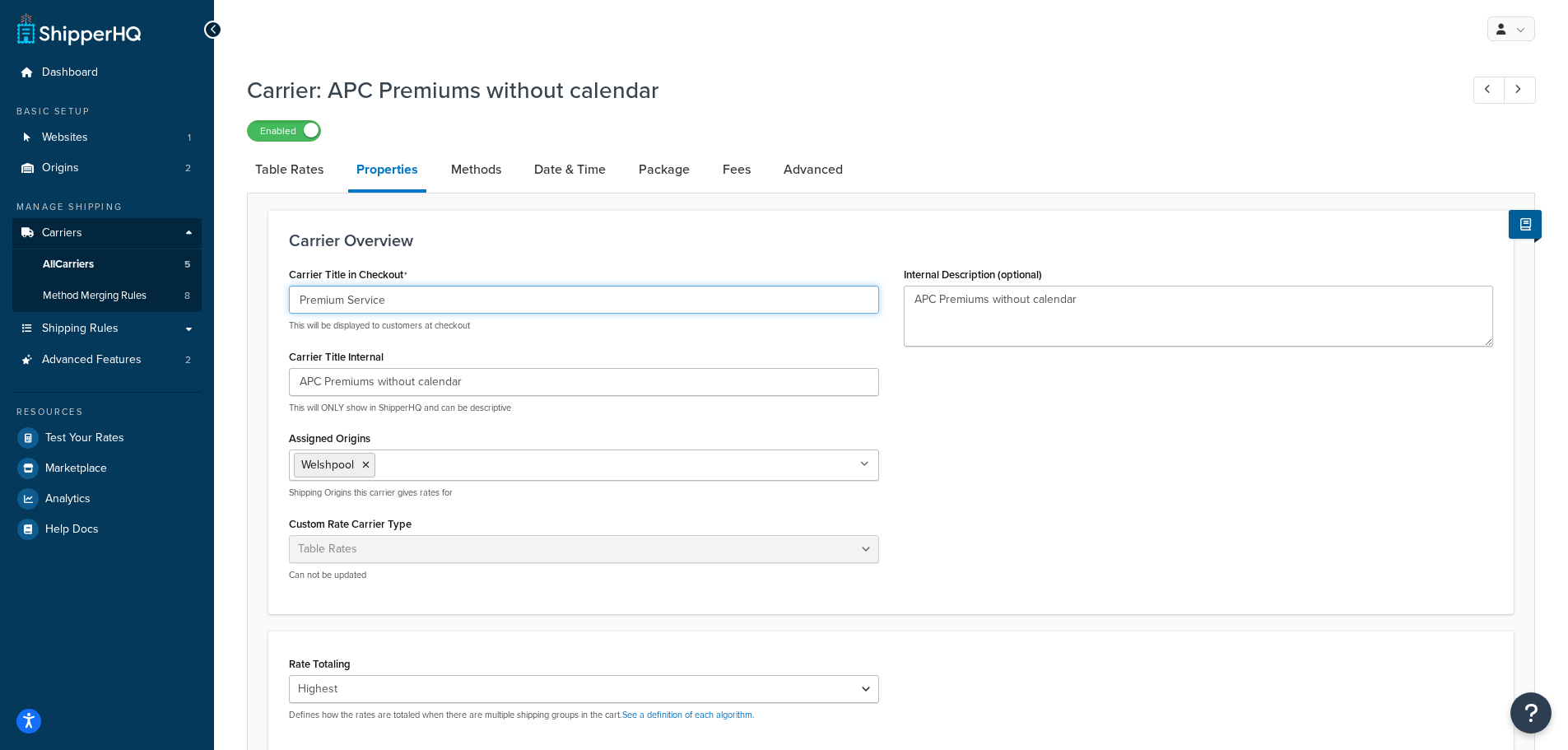
drag, startPoint x: 404, startPoint y: 290, endPoint x: 40, endPoint y: 274, distance: 364.4
click at [160, 280] on div "Dashboard Basic Setup Websites 1 Origins 2 Manage Shipping Carriers Carriers Al…" at bounding box center [784, 544] width 1568 height 1088
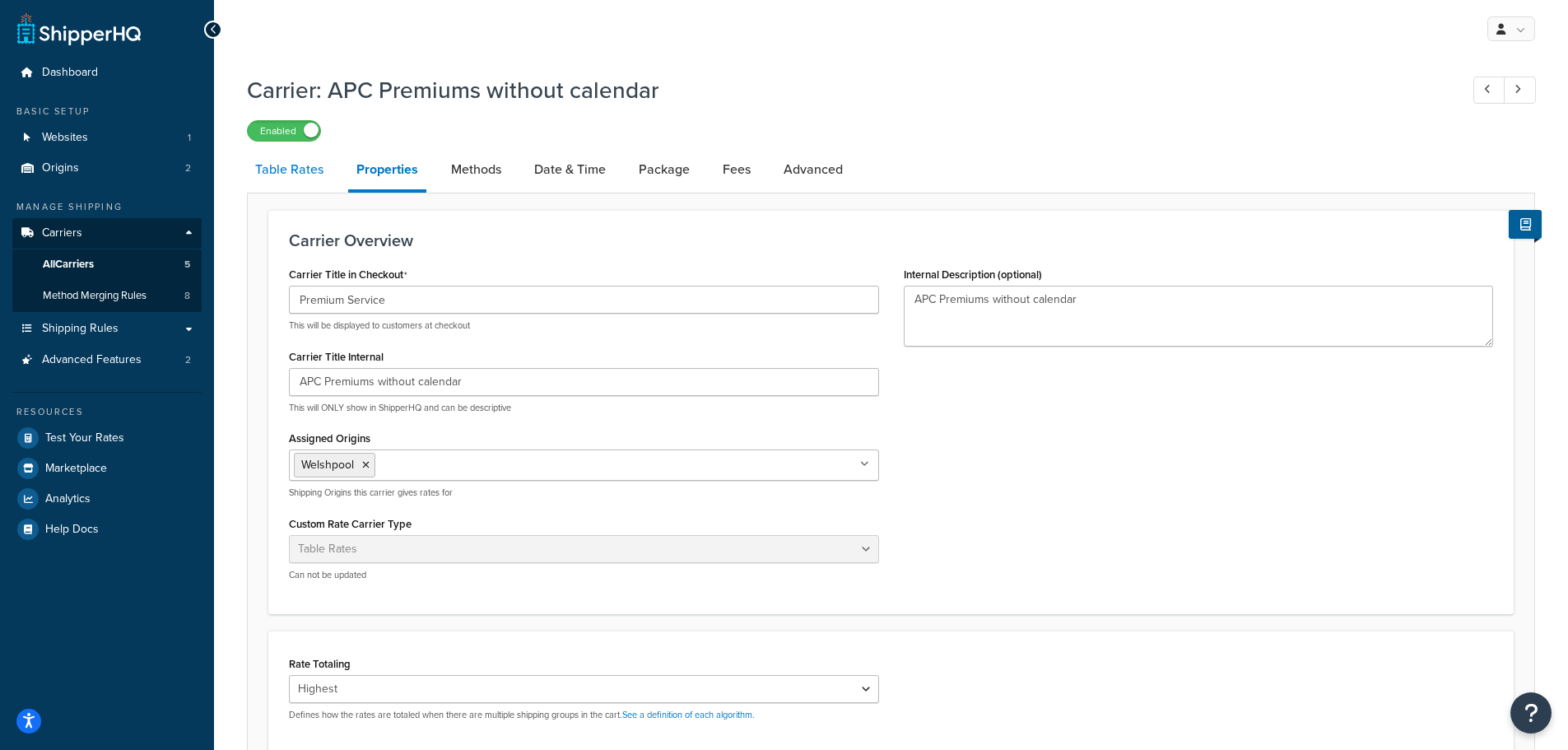
click at [288, 154] on link "Table Rates" at bounding box center [289, 169] width 85 height 40
select select "25"
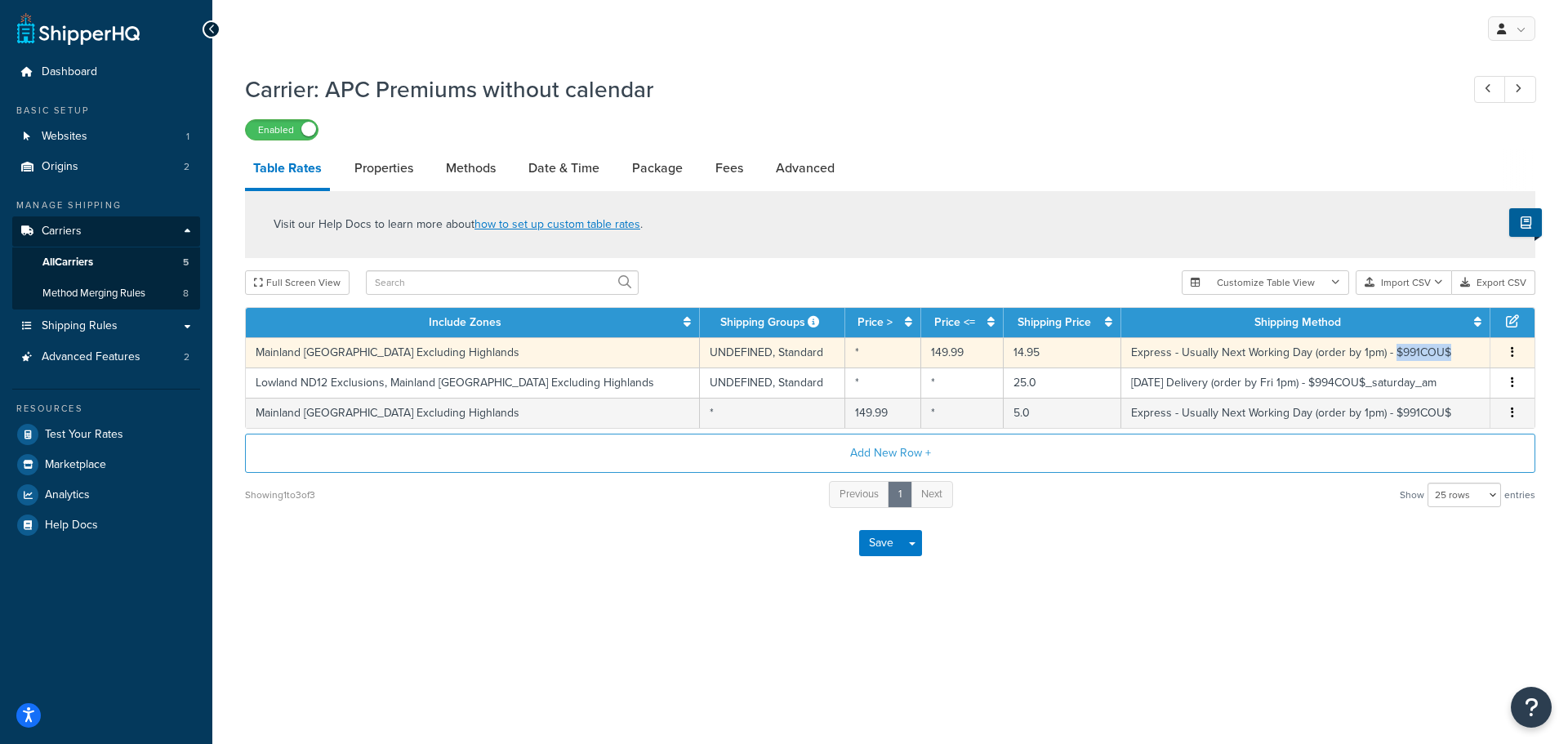
drag, startPoint x: 1437, startPoint y: 355, endPoint x: 1361, endPoint y: 362, distance: 76.3
click at [1361, 362] on td "Express - Usually Next Working Day (order by 1pm) - $991COU$" at bounding box center [1306, 352] width 369 height 30
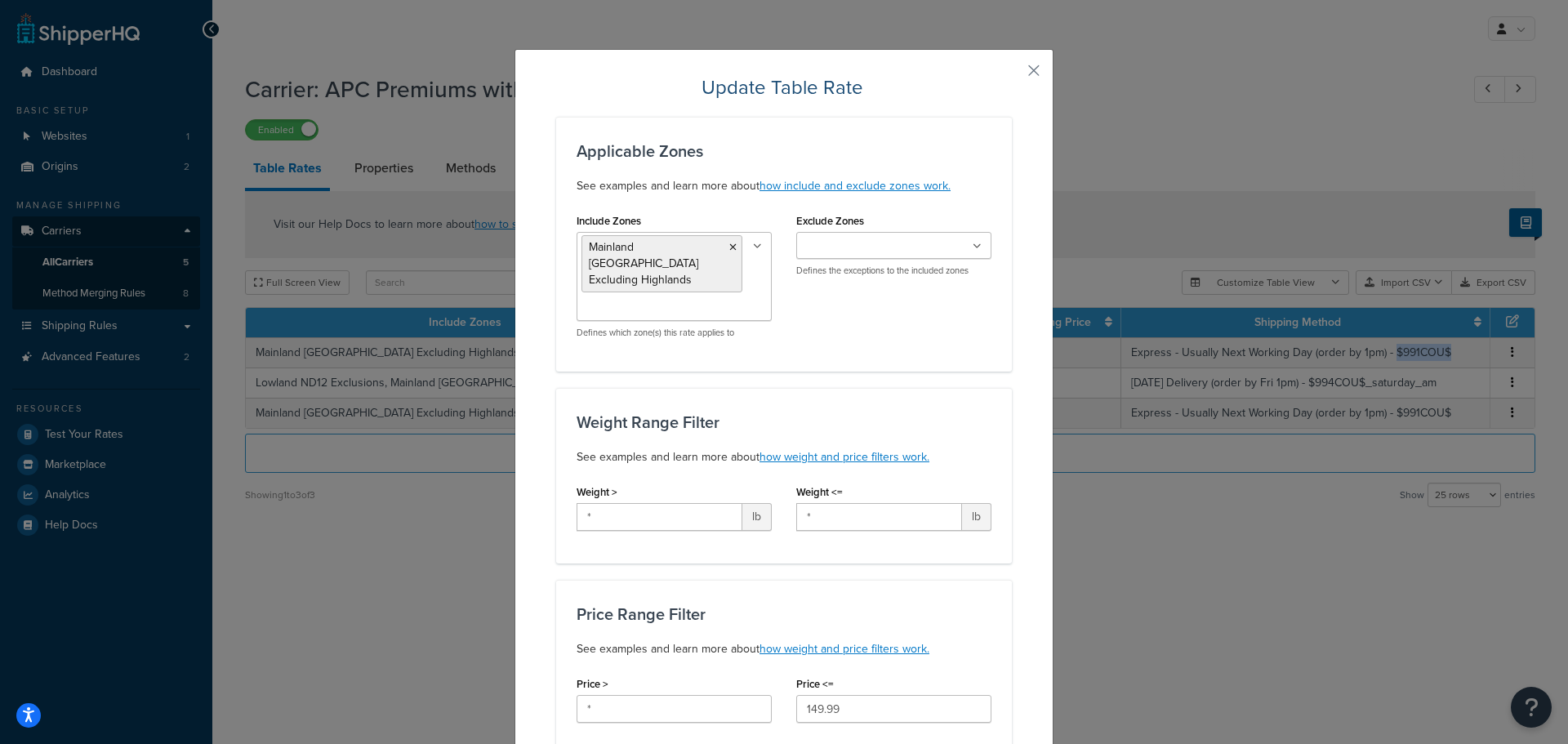
drag, startPoint x: 1448, startPoint y: 384, endPoint x: 1368, endPoint y: 391, distance: 80.3
click at [1292, 383] on div "Visit our Help Docs to learn more about how to set up custom table rates . Full…" at bounding box center [890, 350] width 1315 height 319
click at [1012, 76] on button "button" at bounding box center [1010, 76] width 4 height 4
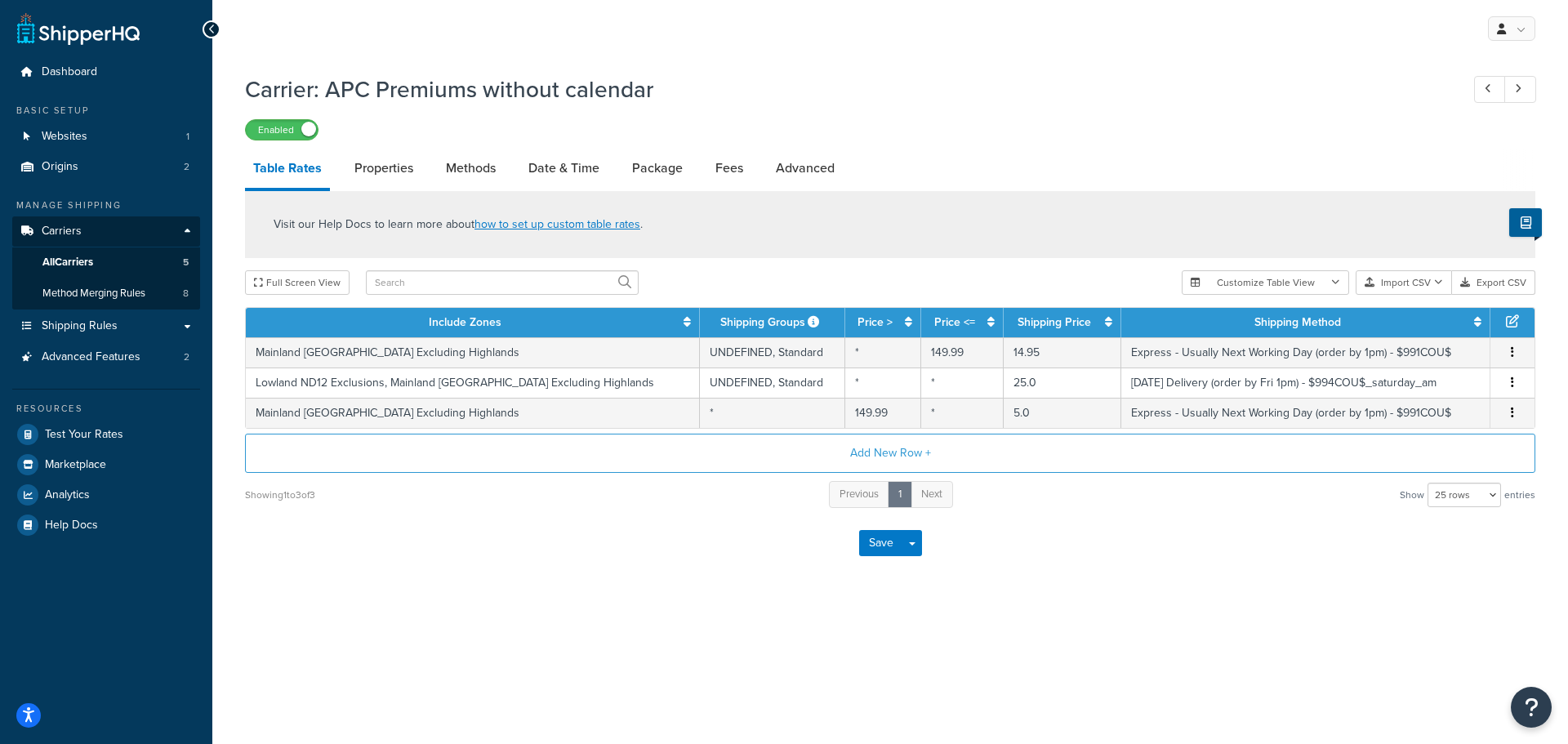
click at [1298, 529] on div "Save Save Dropdown Save and Edit" at bounding box center [890, 543] width 1290 height 67
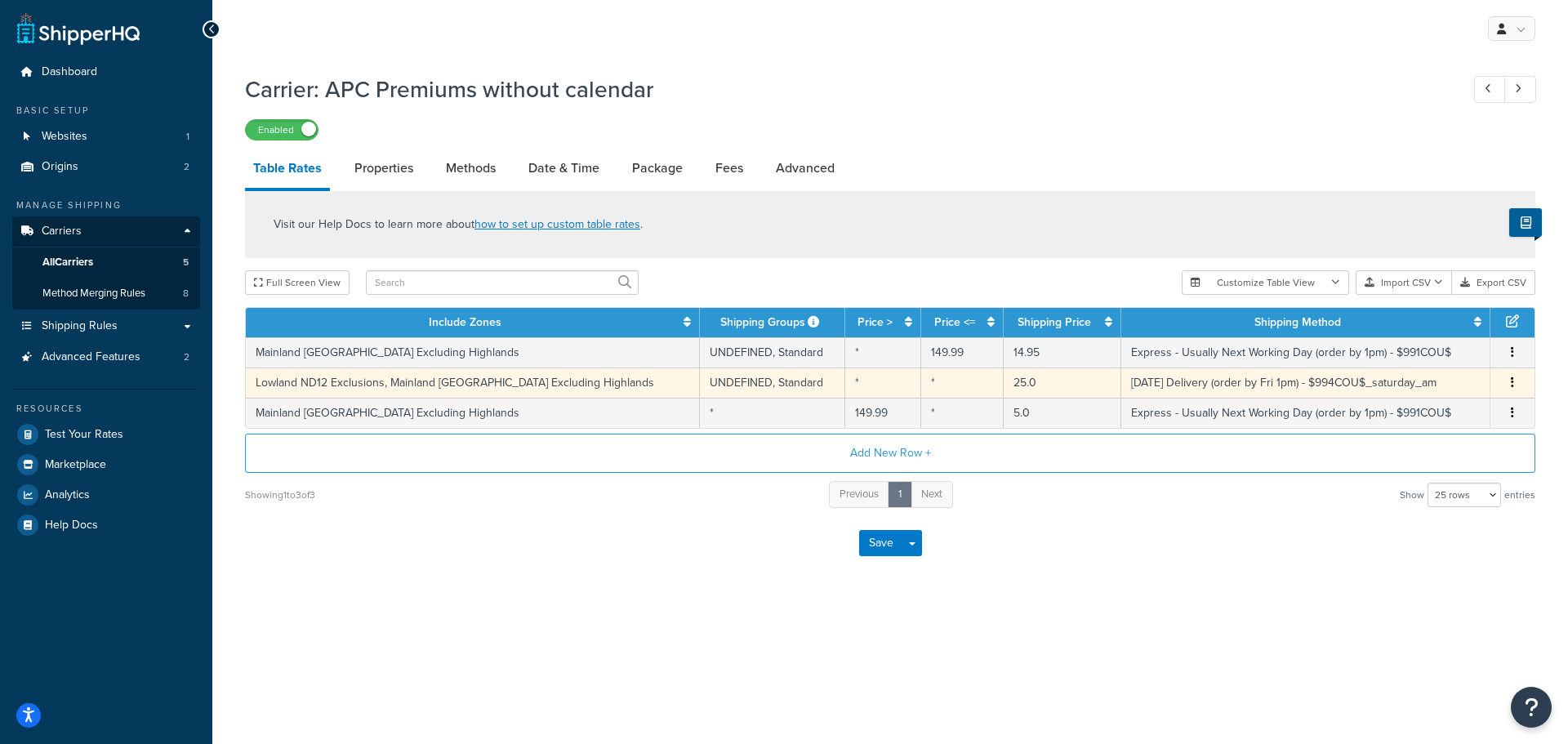
drag, startPoint x: 1427, startPoint y: 381, endPoint x: 1286, endPoint y: 388, distance: 141.2
click at [1286, 388] on td "Saturday Delivery (order by Fri 1pm) - $994COU$_saturday_am" at bounding box center [1306, 382] width 369 height 30
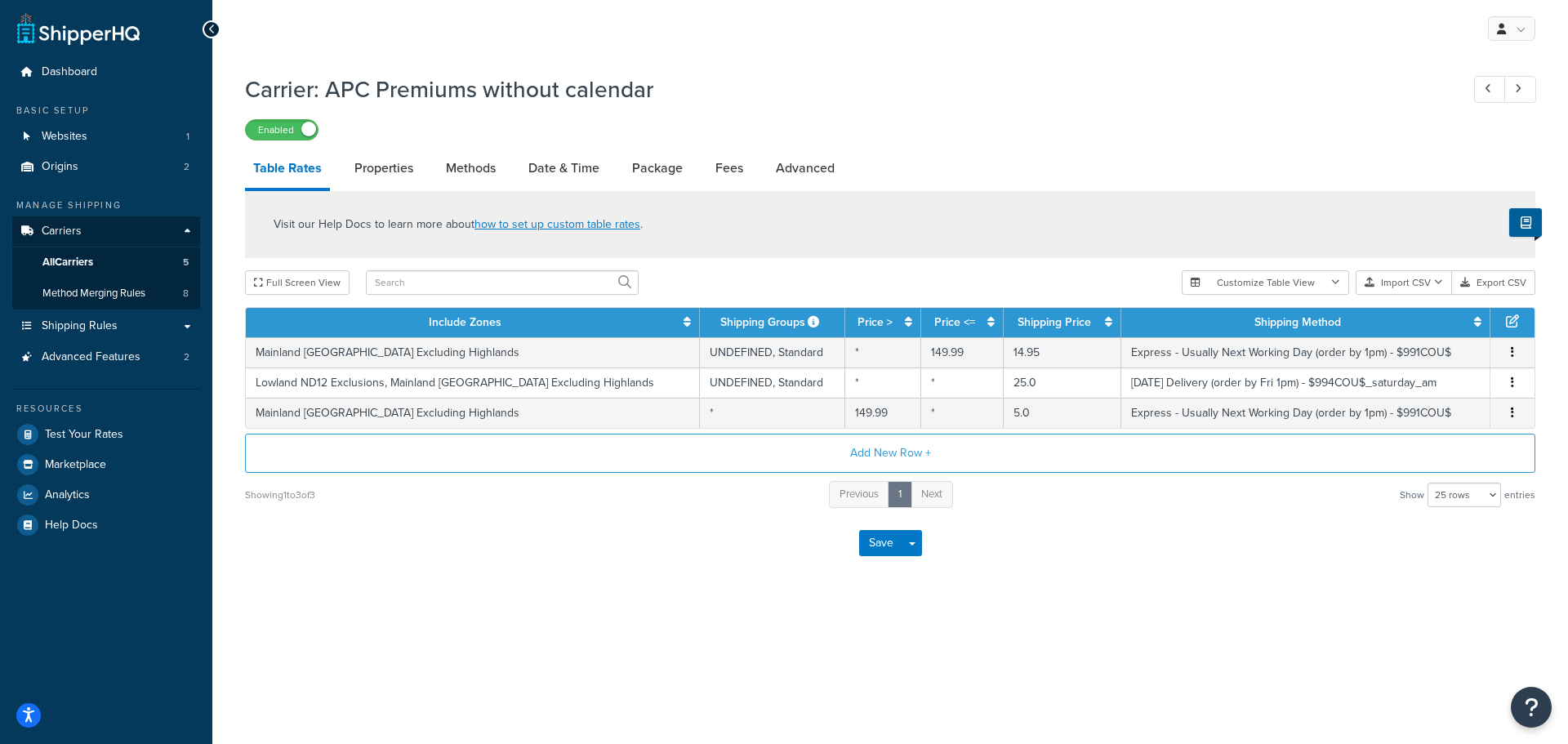
select select "155137"
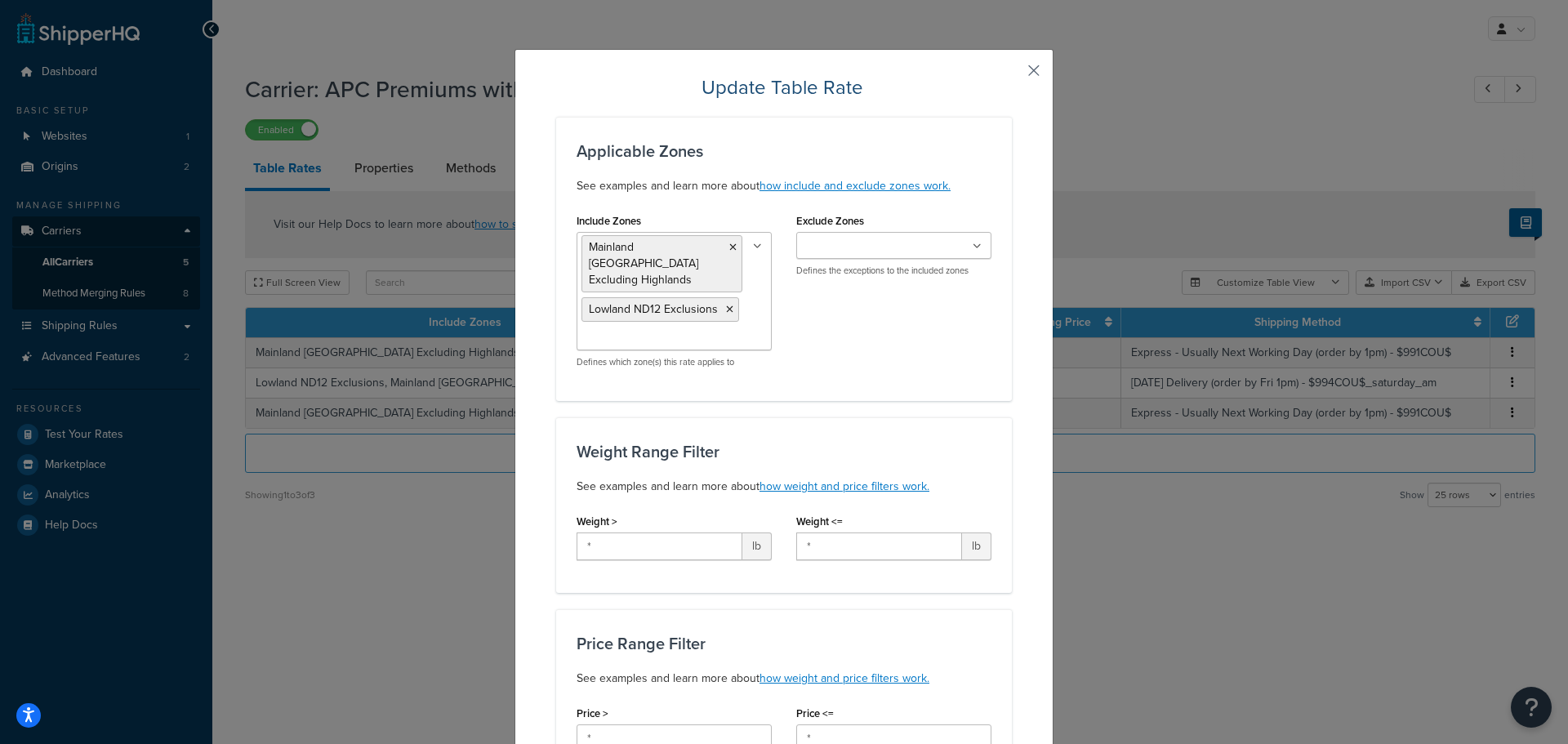
click at [1012, 74] on button "button" at bounding box center [1010, 76] width 4 height 4
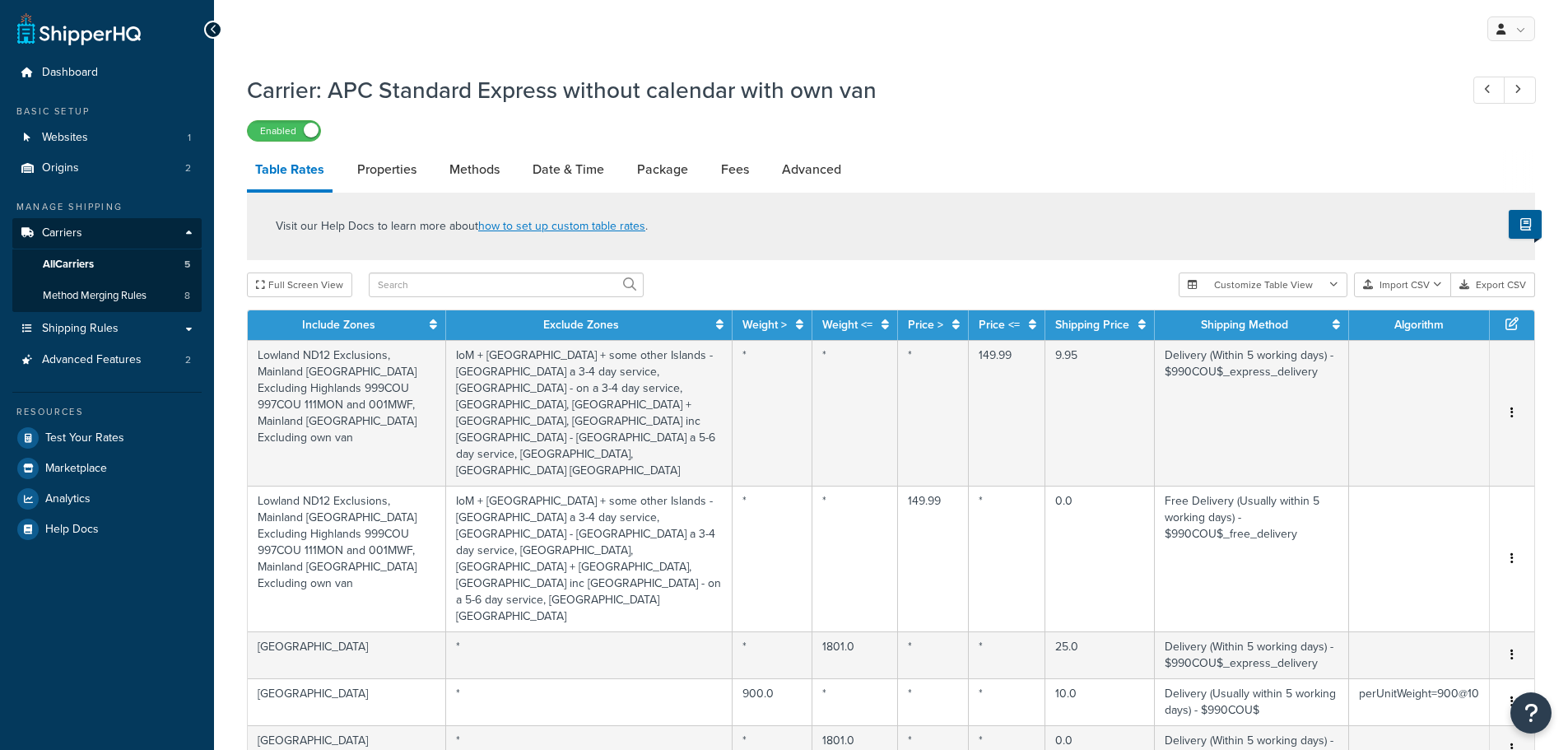
select select "25"
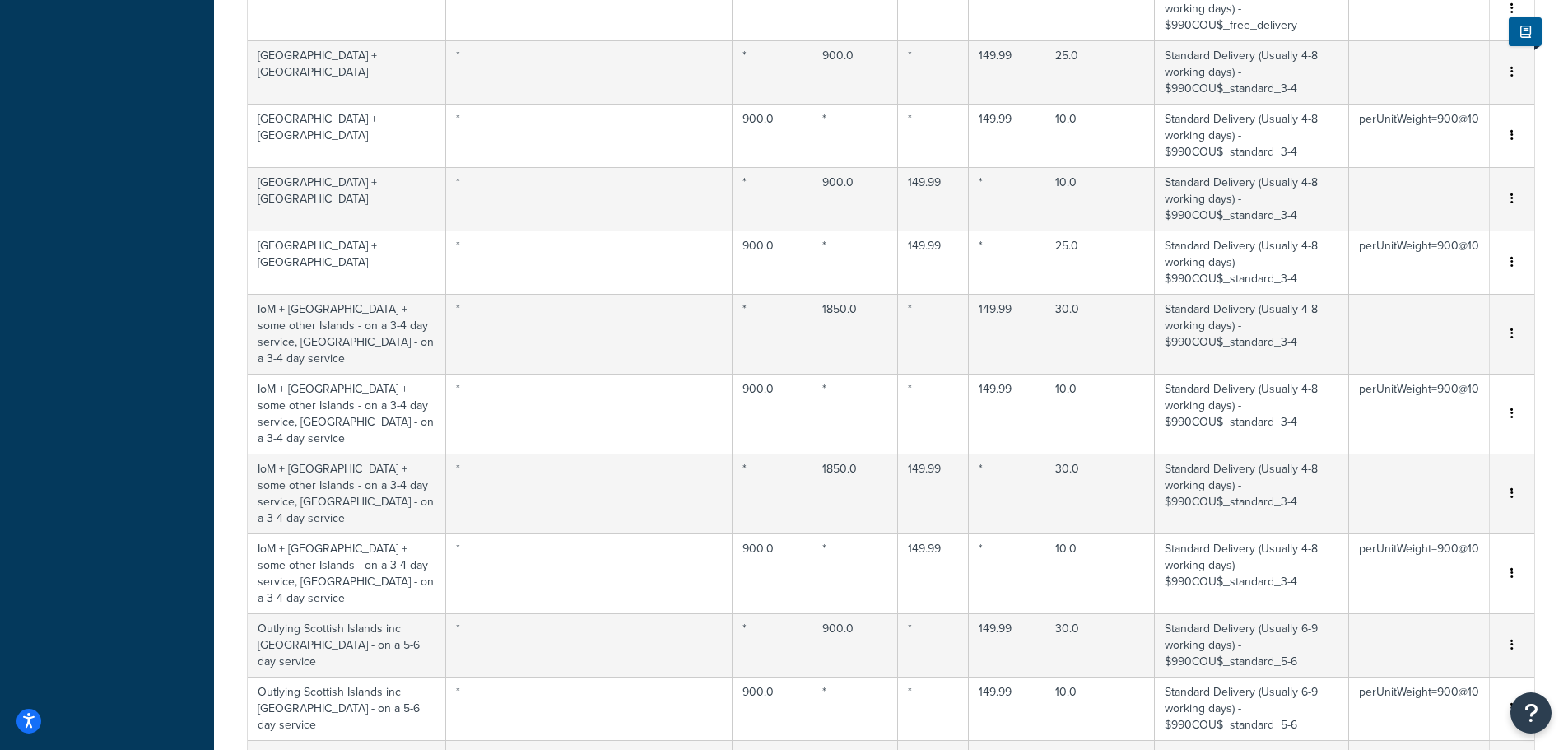
scroll to position [1357, 0]
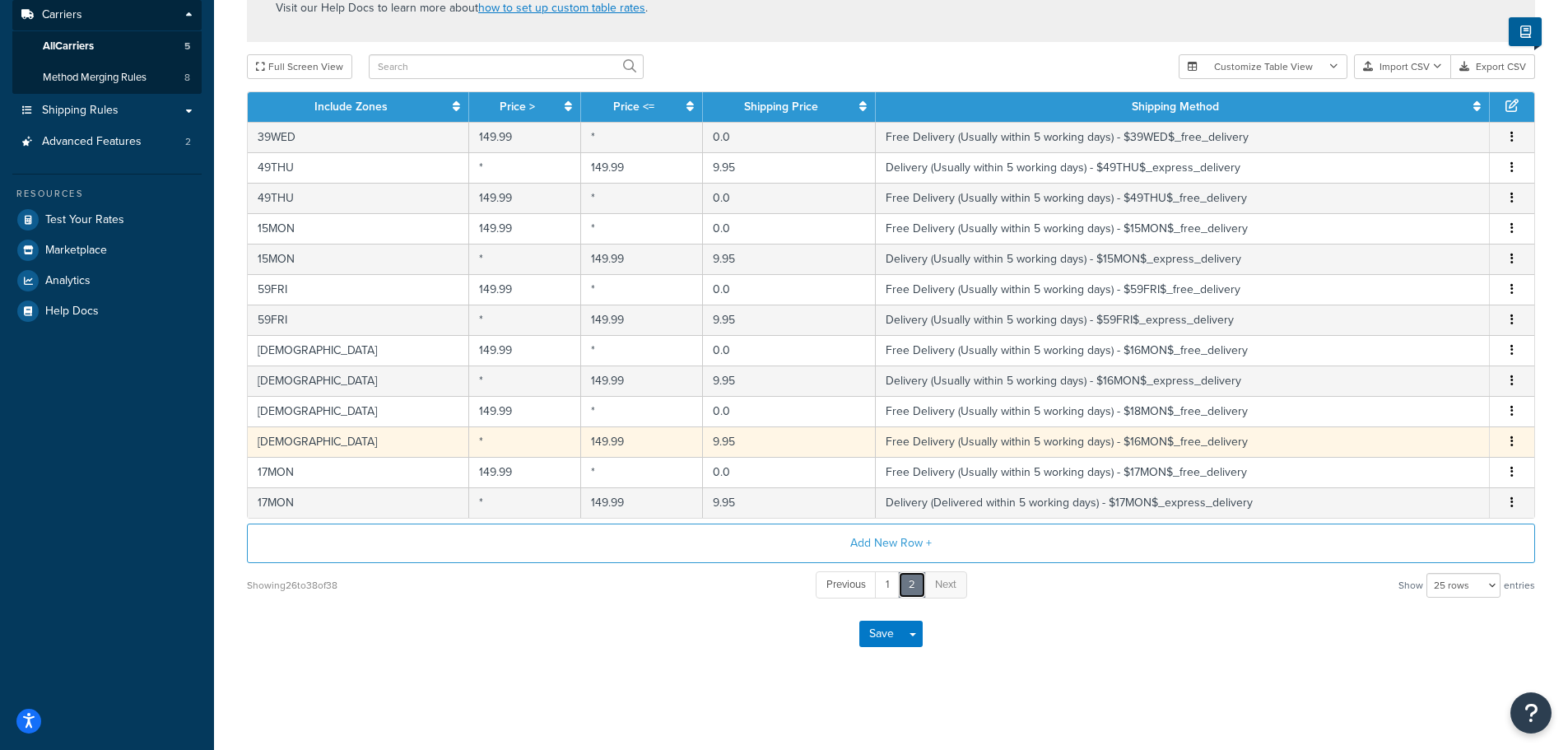
scroll to position [218, 0]
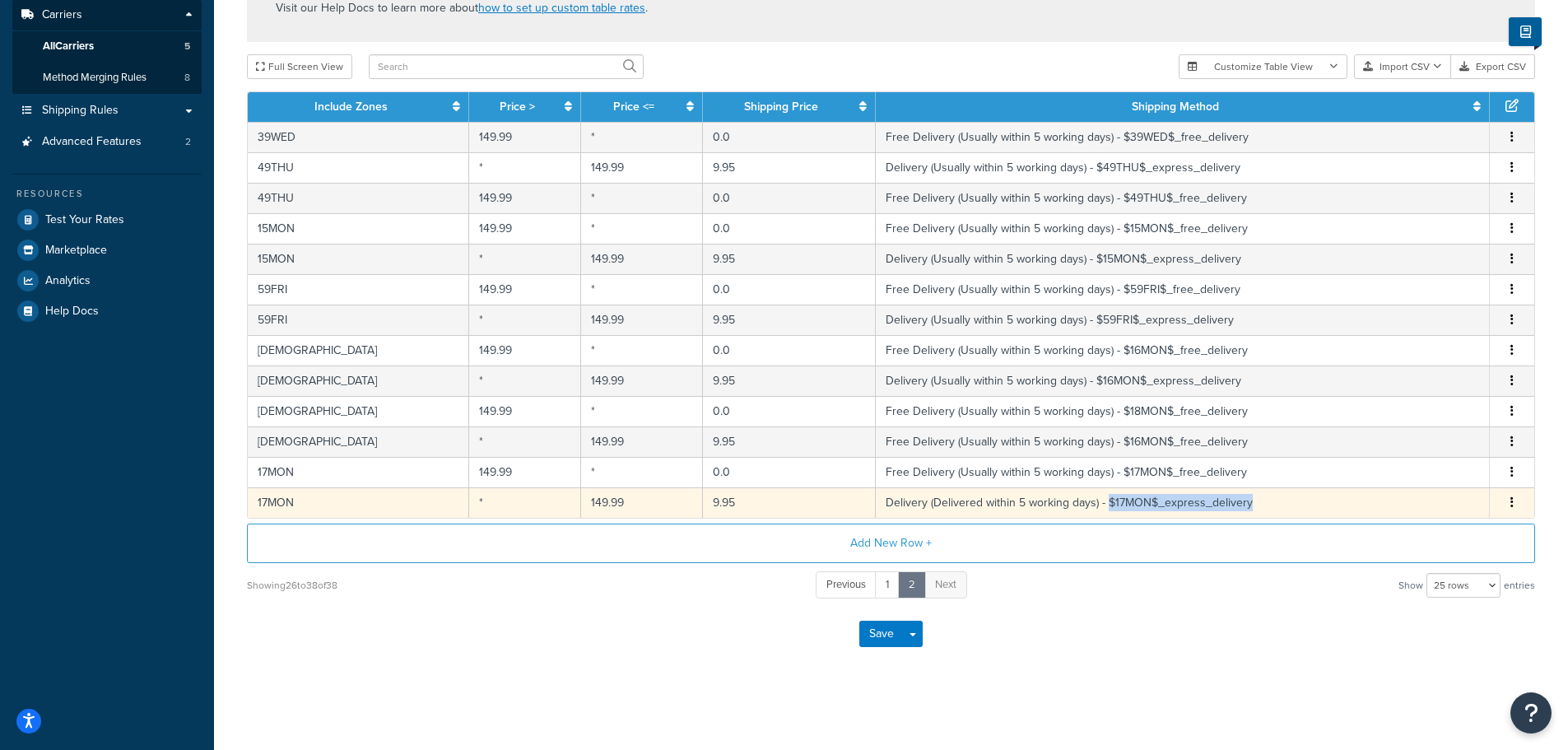
drag, startPoint x: 1242, startPoint y: 503, endPoint x: 1083, endPoint y: 505, distance: 159.0
click at [1083, 505] on td "Delivery (Delivered within 5 working days) - $17MON$_express_delivery" at bounding box center [1182, 502] width 614 height 30
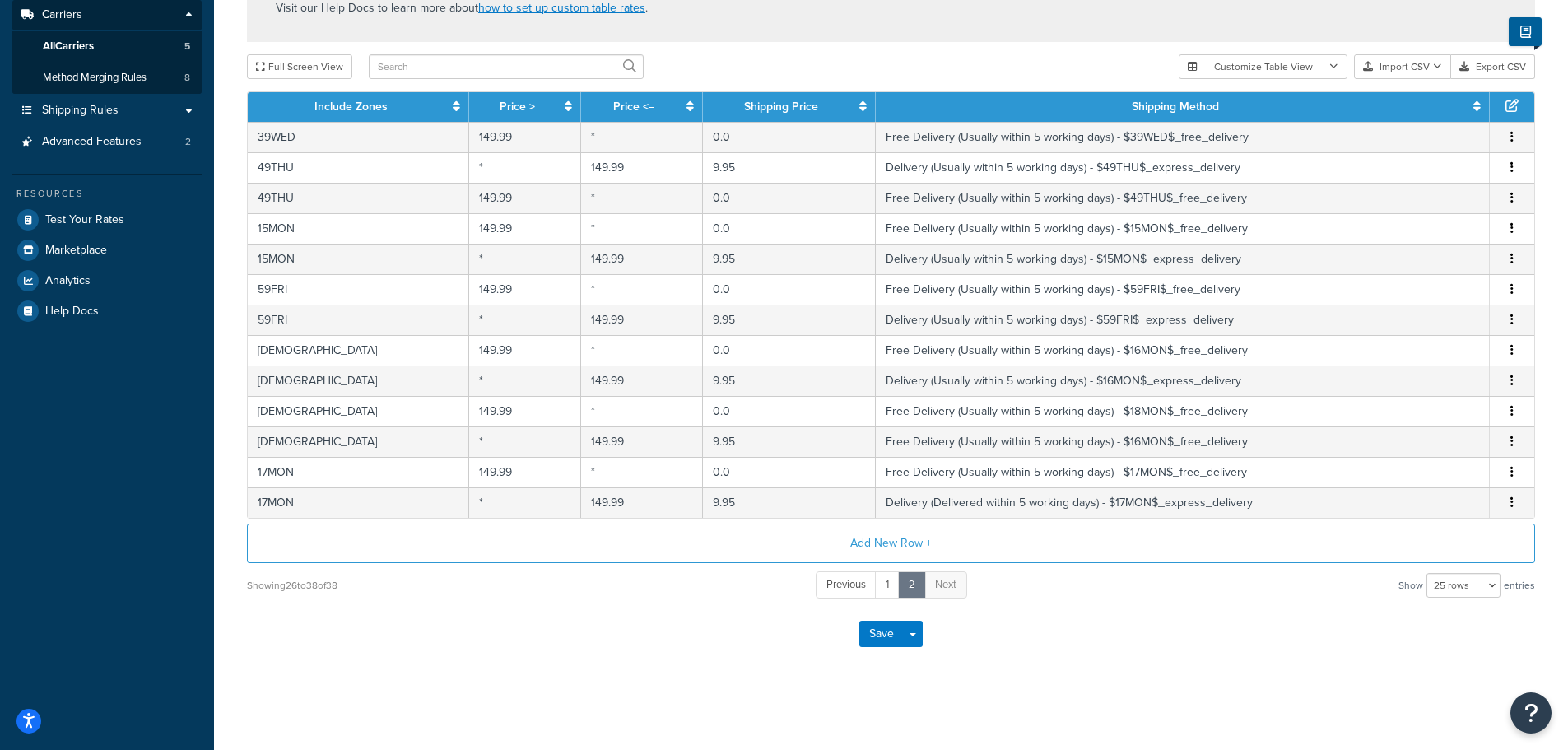
click at [1103, 637] on div "Save Save Dropdown Save and Edit" at bounding box center [890, 634] width 1288 height 68
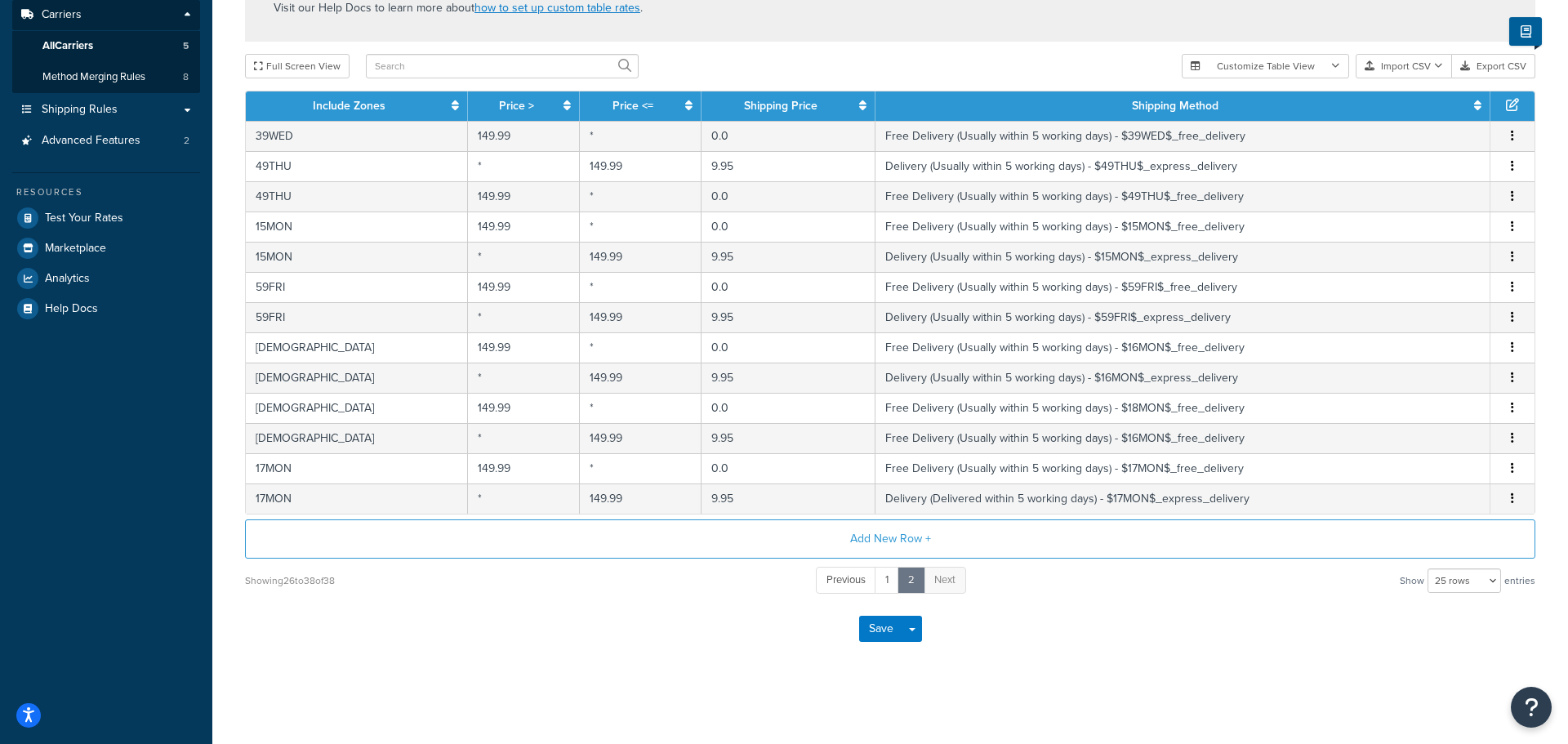
select select "155108"
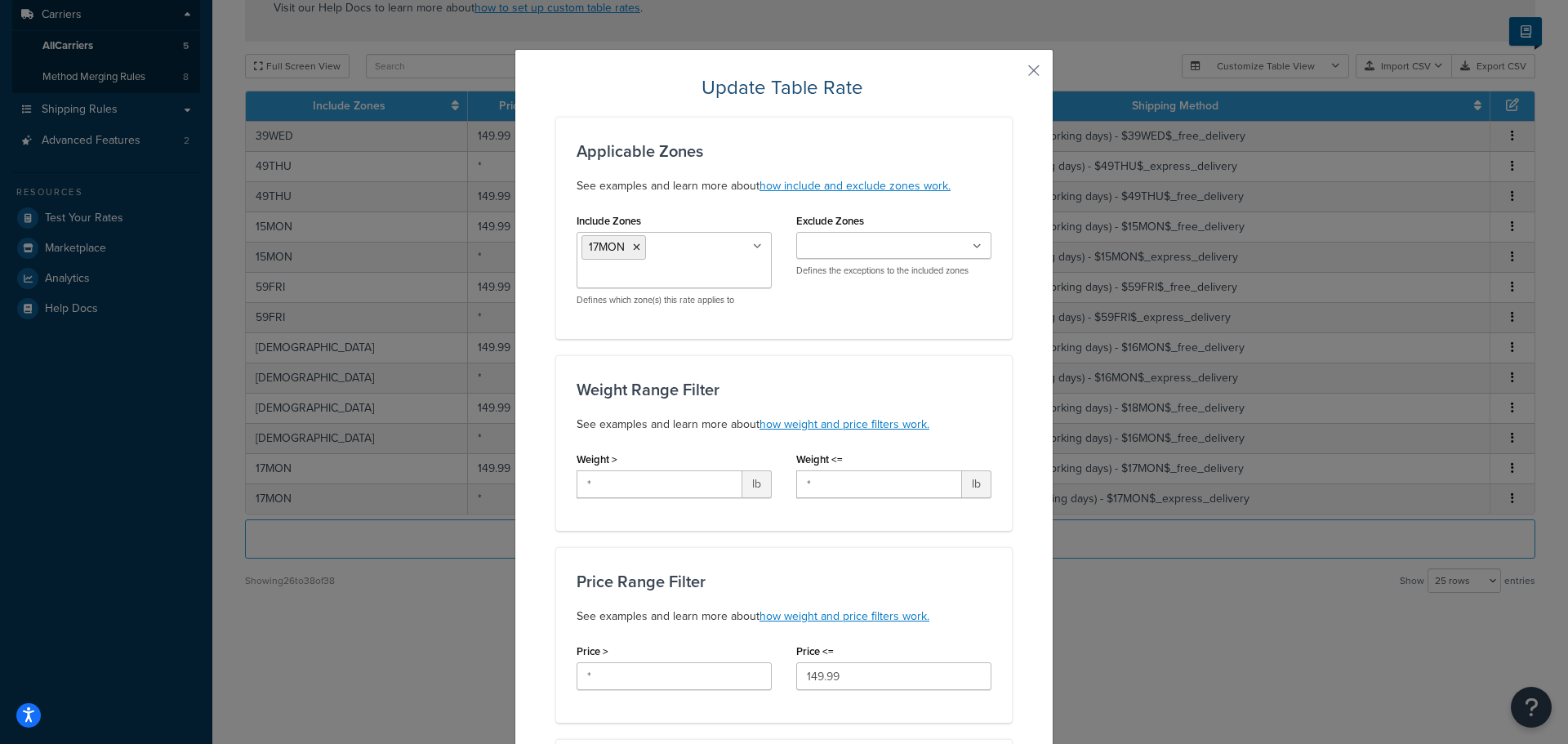
click at [1115, 644] on div "Update Table Rate Applicable Zones See examples and learn more about how includ…" at bounding box center [784, 372] width 1568 height 744
click at [1012, 74] on button "button" at bounding box center [1010, 76] width 4 height 4
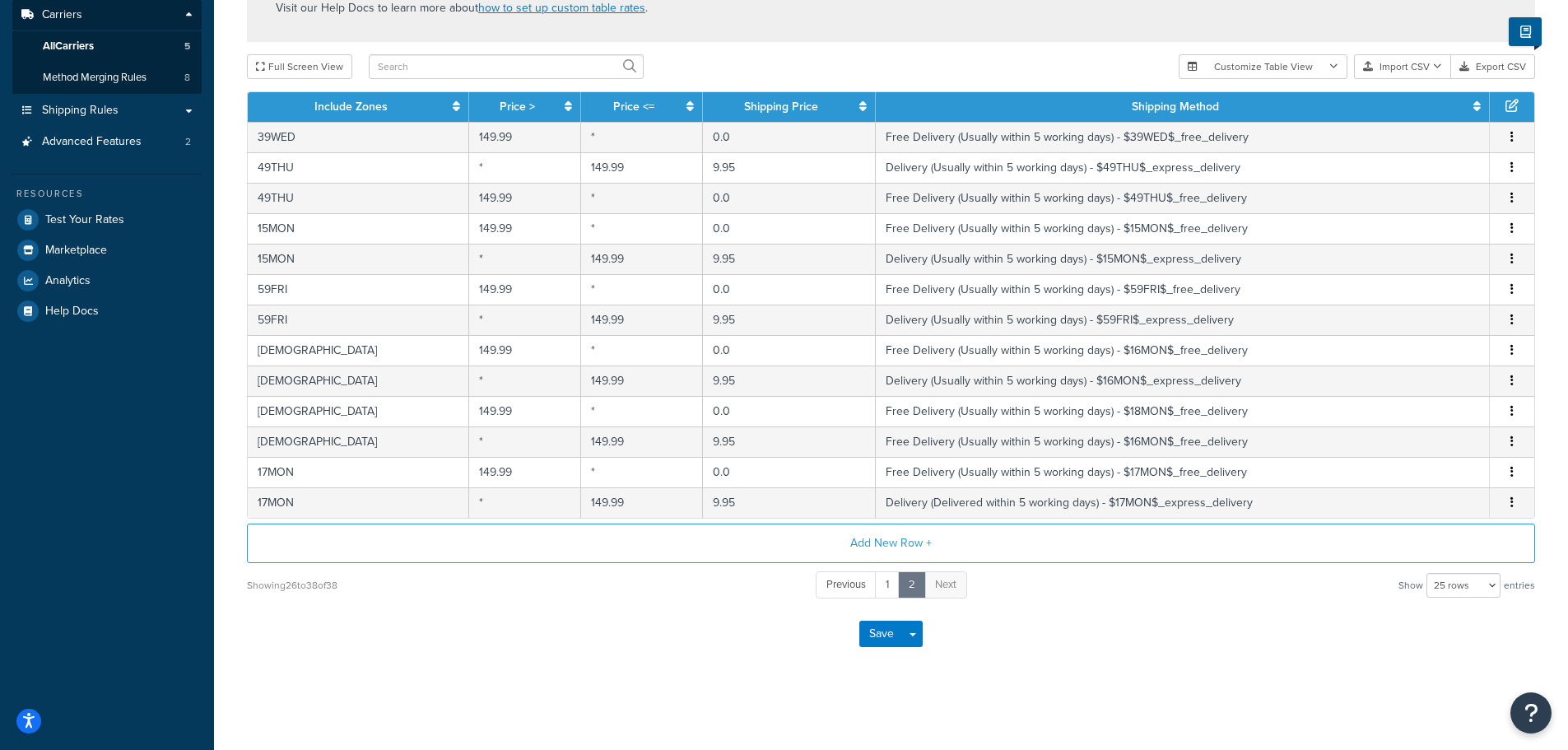
scroll to position [0, 0]
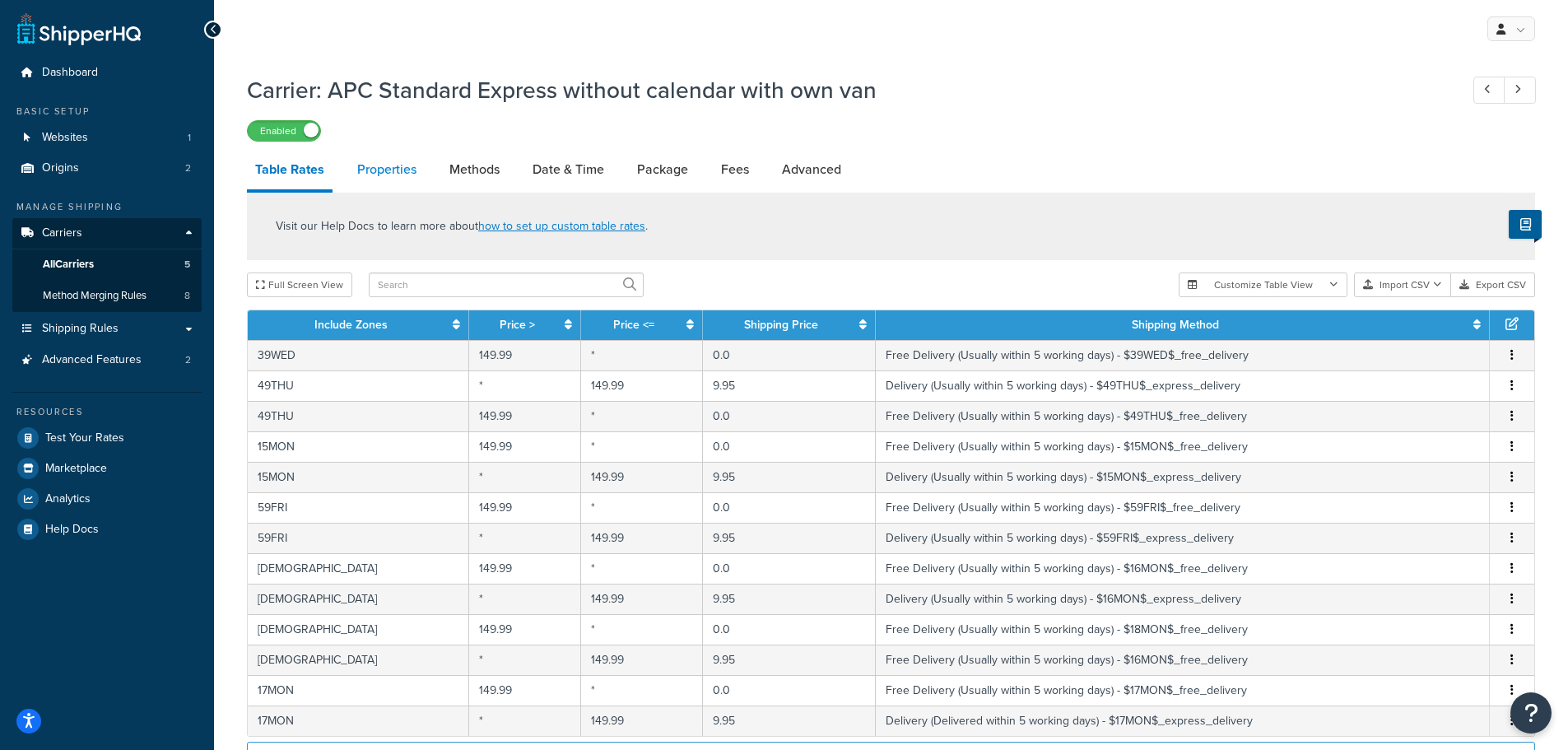
click at [404, 158] on link "Properties" at bounding box center [386, 169] width 76 height 40
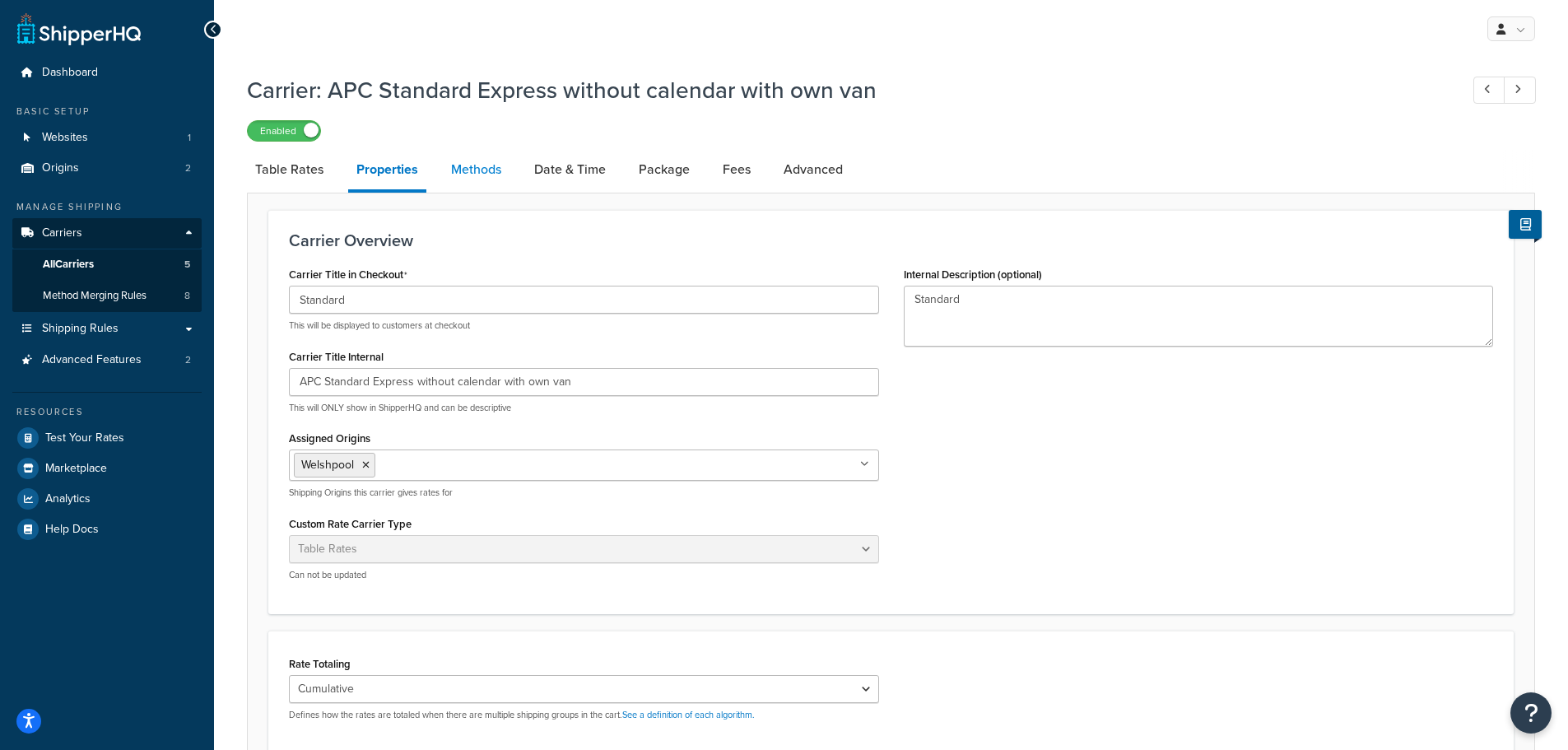
click at [469, 174] on link "Methods" at bounding box center [477, 169] width 67 height 40
select select "25"
click at [301, 167] on link "Table Rates" at bounding box center [289, 169] width 85 height 40
select select "25"
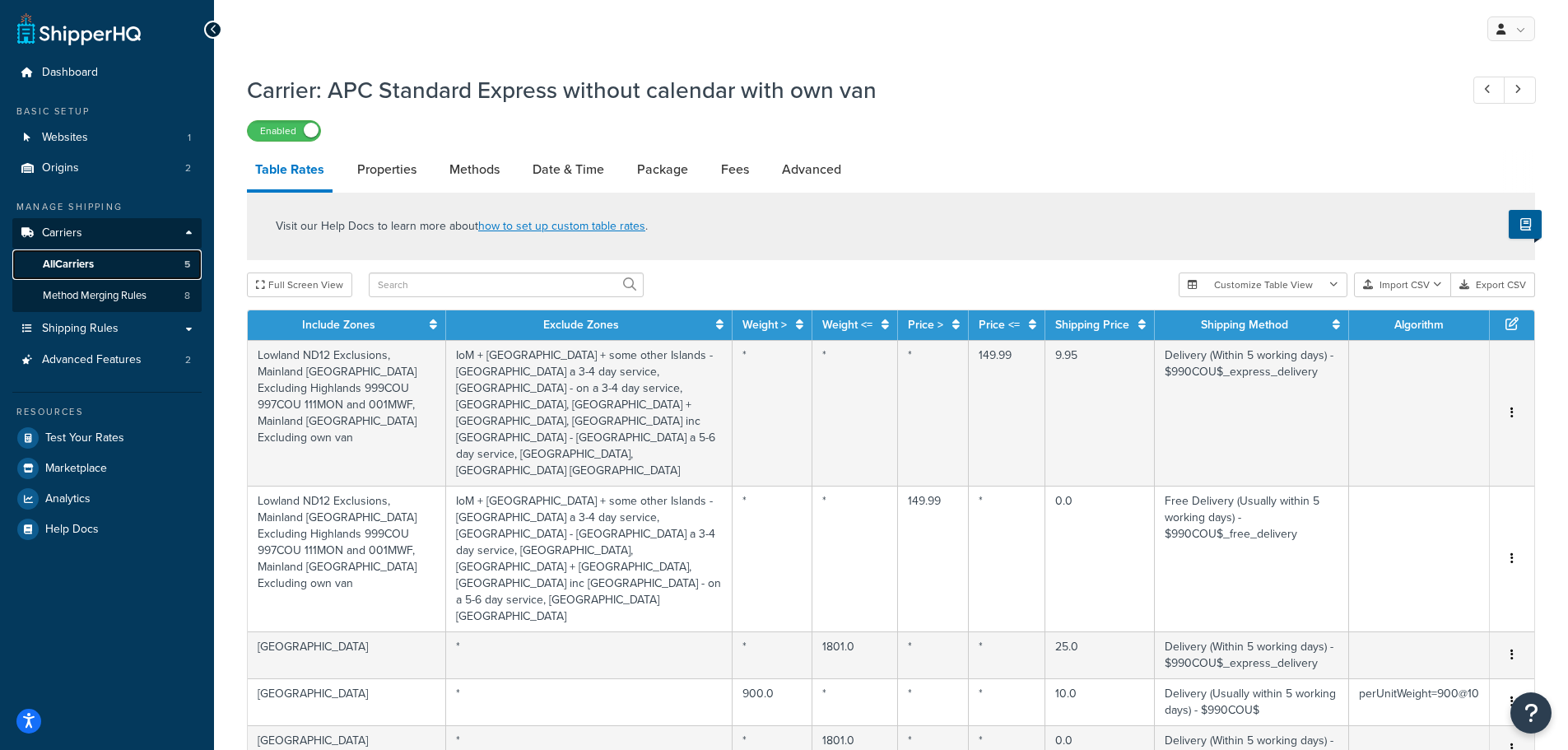
click at [111, 262] on link "All Carriers 5" at bounding box center [106, 264] width 189 height 30
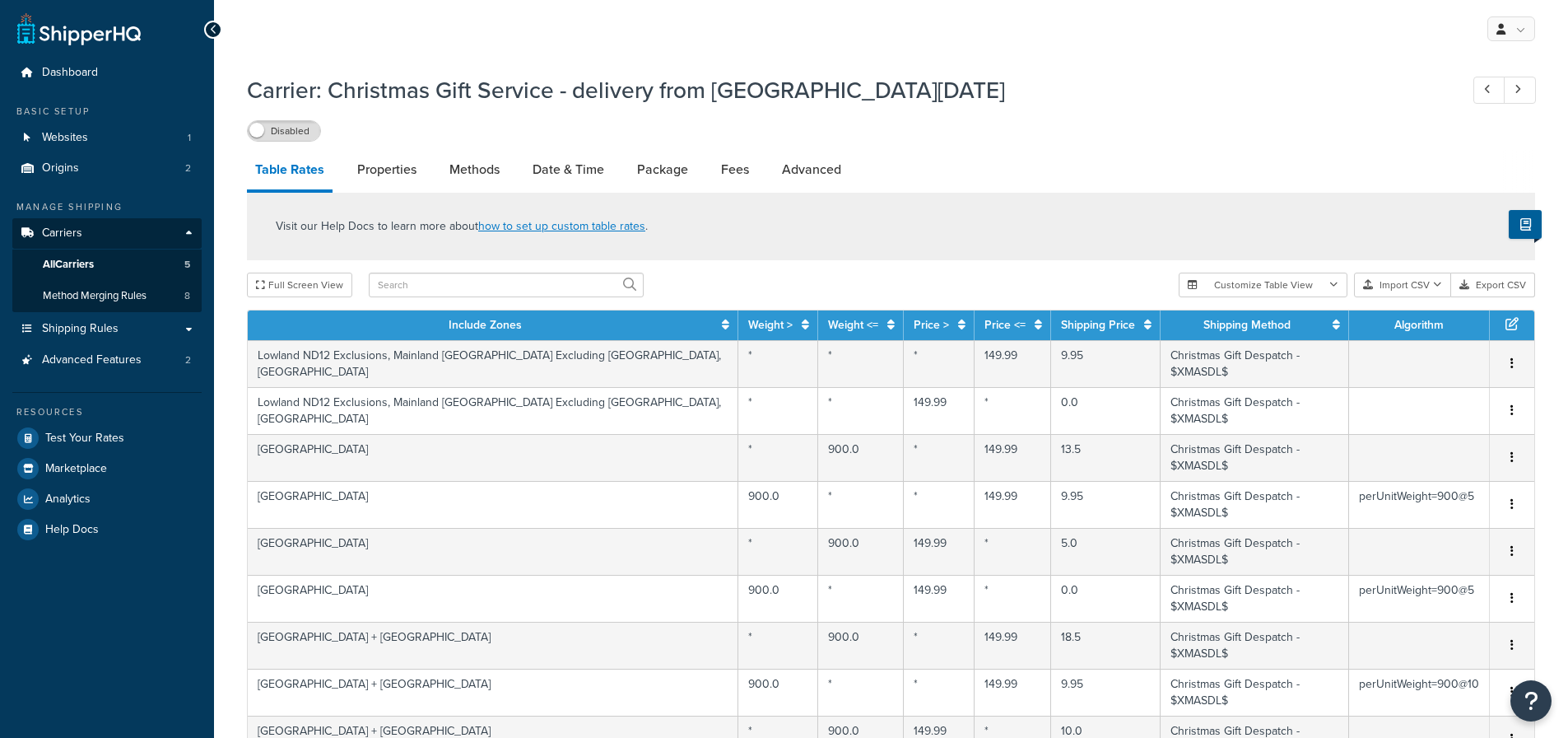
select select "25"
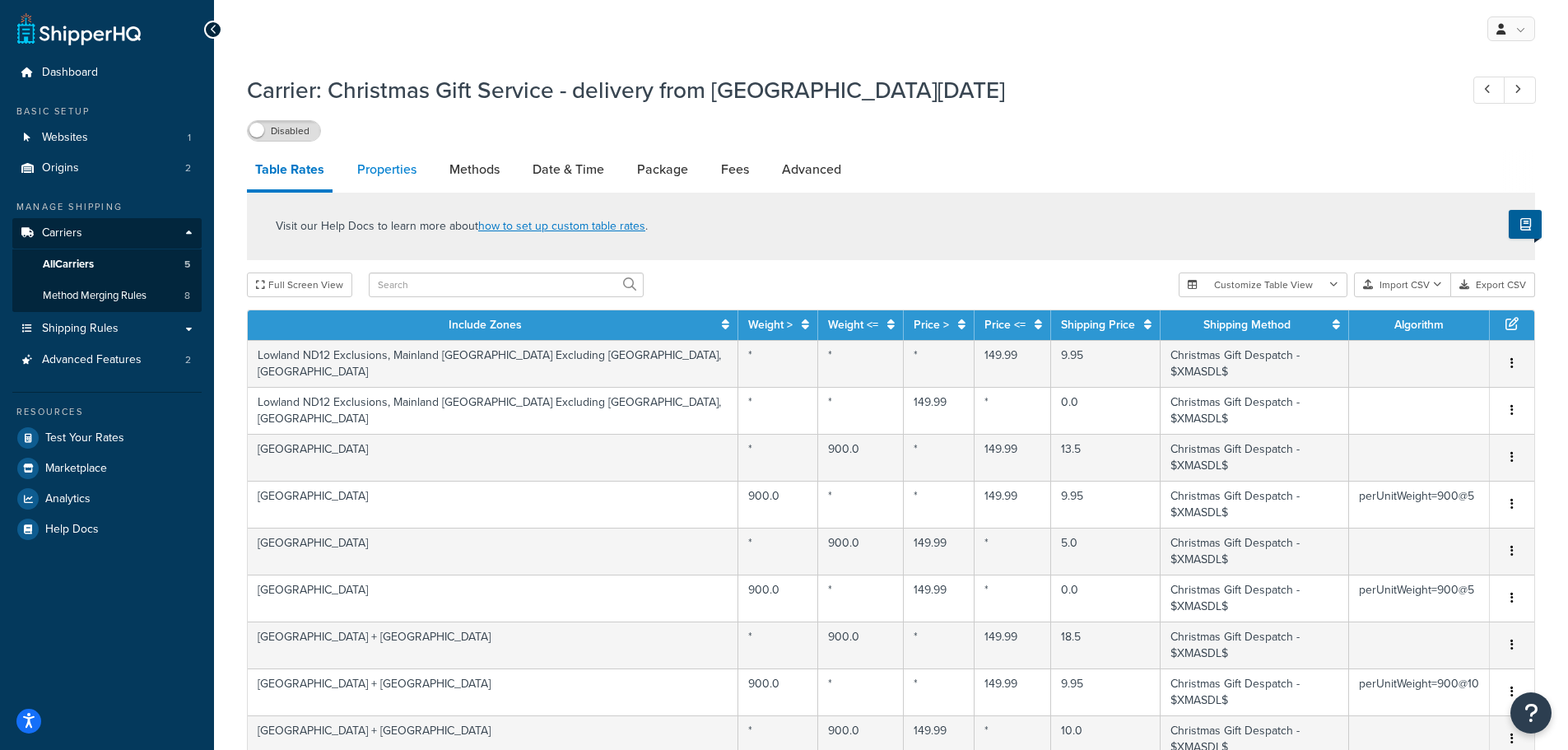
click at [368, 168] on link "Properties" at bounding box center [386, 169] width 76 height 40
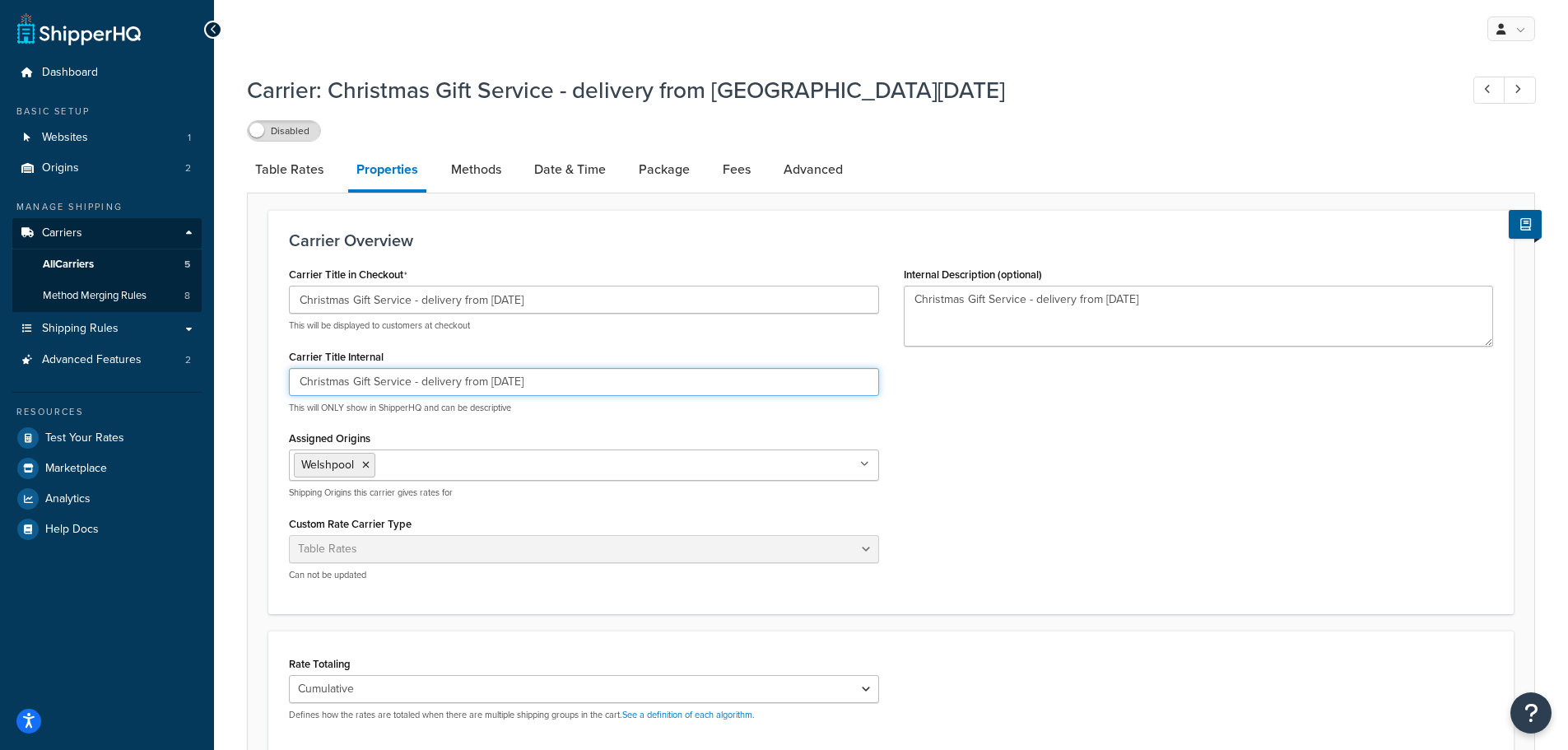
drag, startPoint x: 620, startPoint y: 376, endPoint x: 247, endPoint y: 375, distance: 373.0
click at [247, 375] on form "Carrier Overview Carrier Title in Checkout Christmas Gift Service - delivery fr…" at bounding box center [890, 607] width 1286 height 796
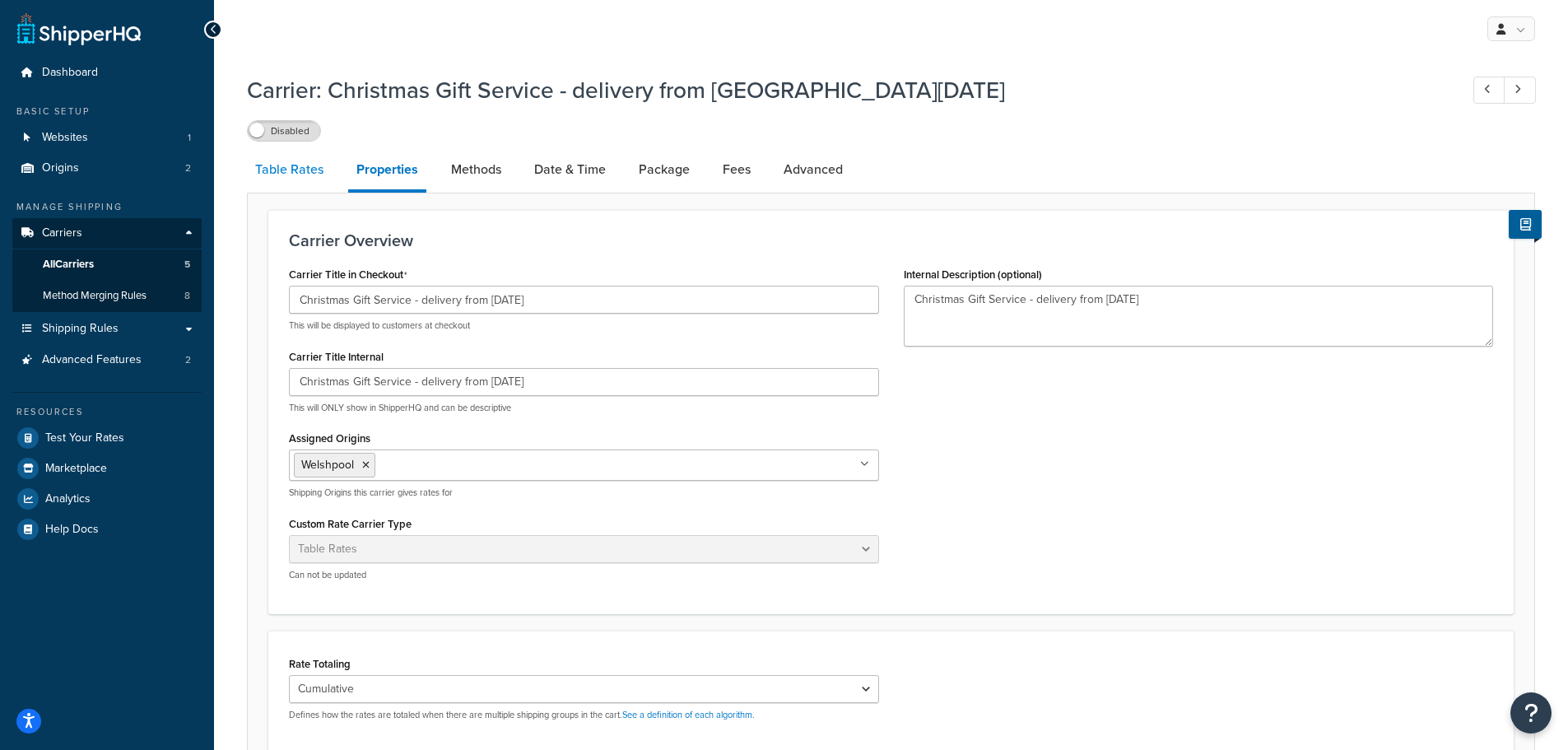
click at [277, 178] on link "Table Rates" at bounding box center [289, 169] width 85 height 40
select select "25"
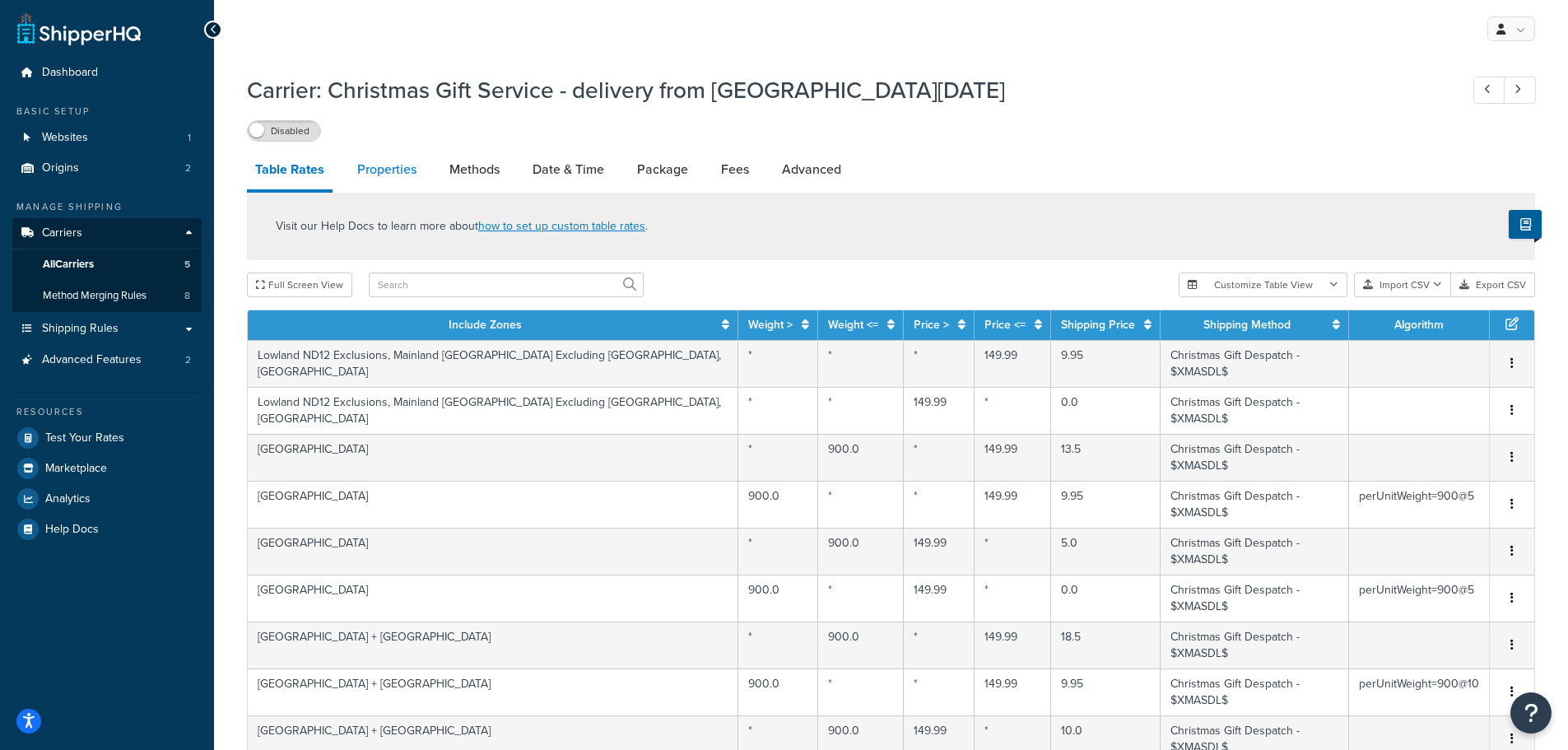
click at [369, 163] on link "Properties" at bounding box center [386, 169] width 76 height 40
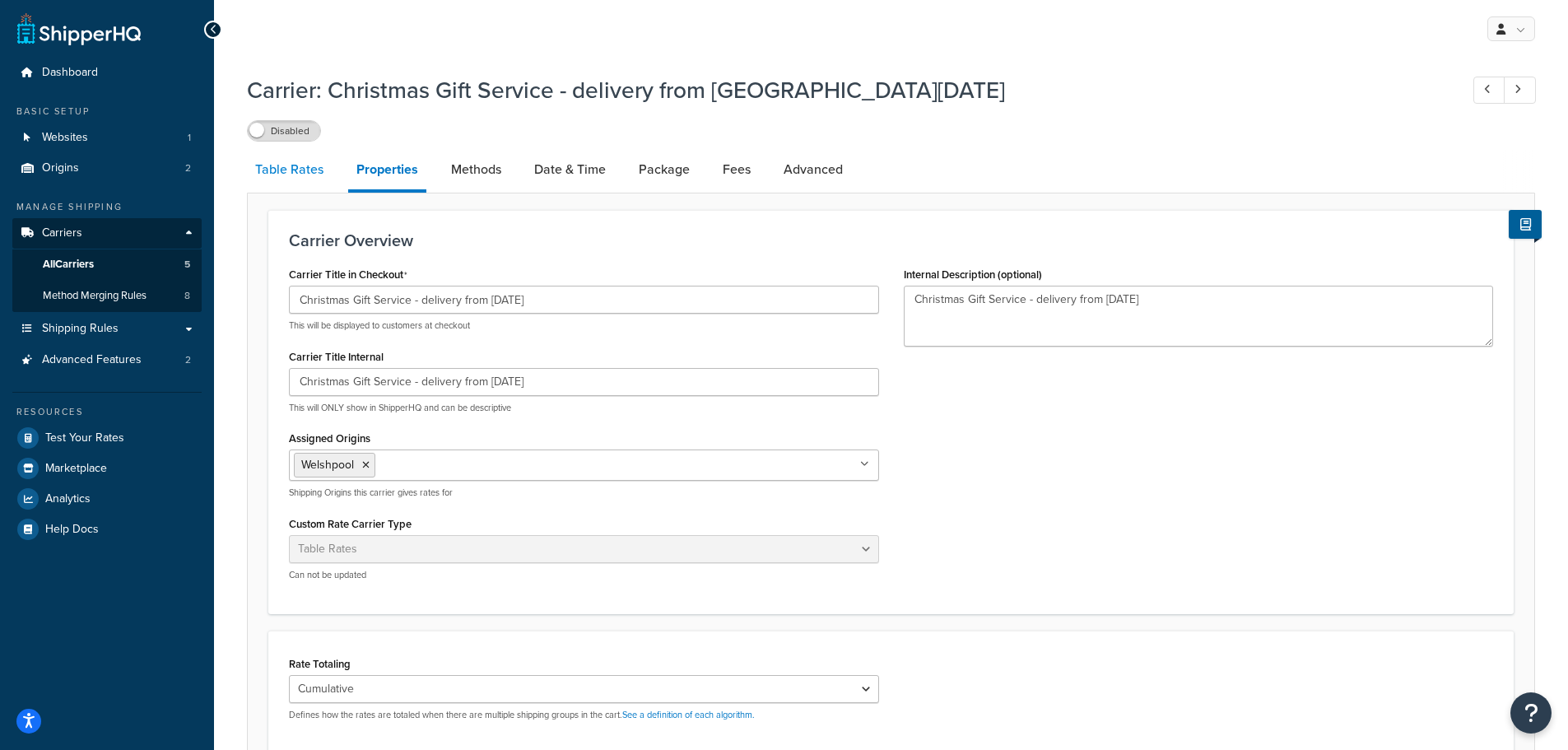
click at [264, 173] on link "Table Rates" at bounding box center [289, 169] width 85 height 40
select select "25"
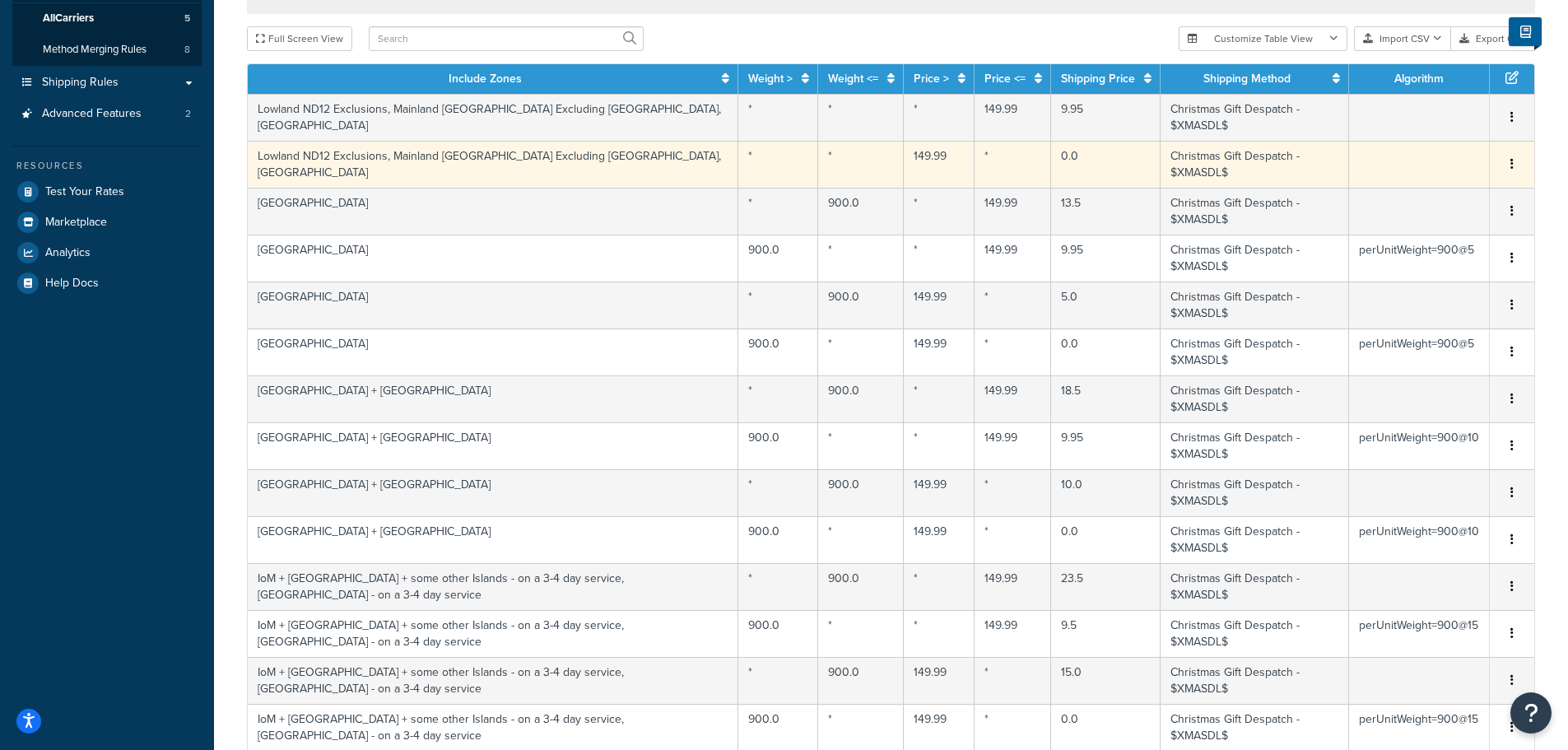
scroll to position [247, 0]
